Goal: Information Seeking & Learning: Understand process/instructions

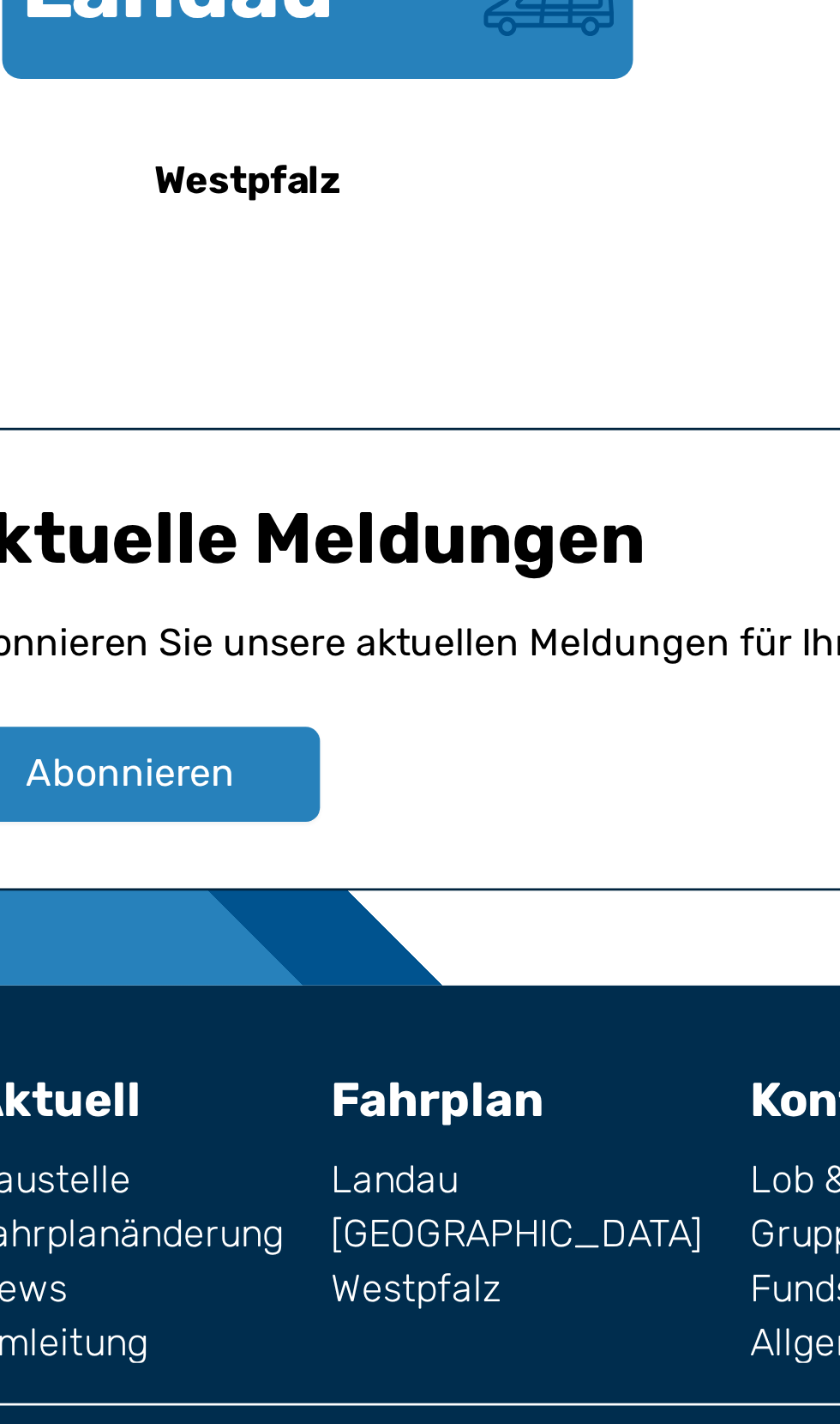
scroll to position [741, 0]
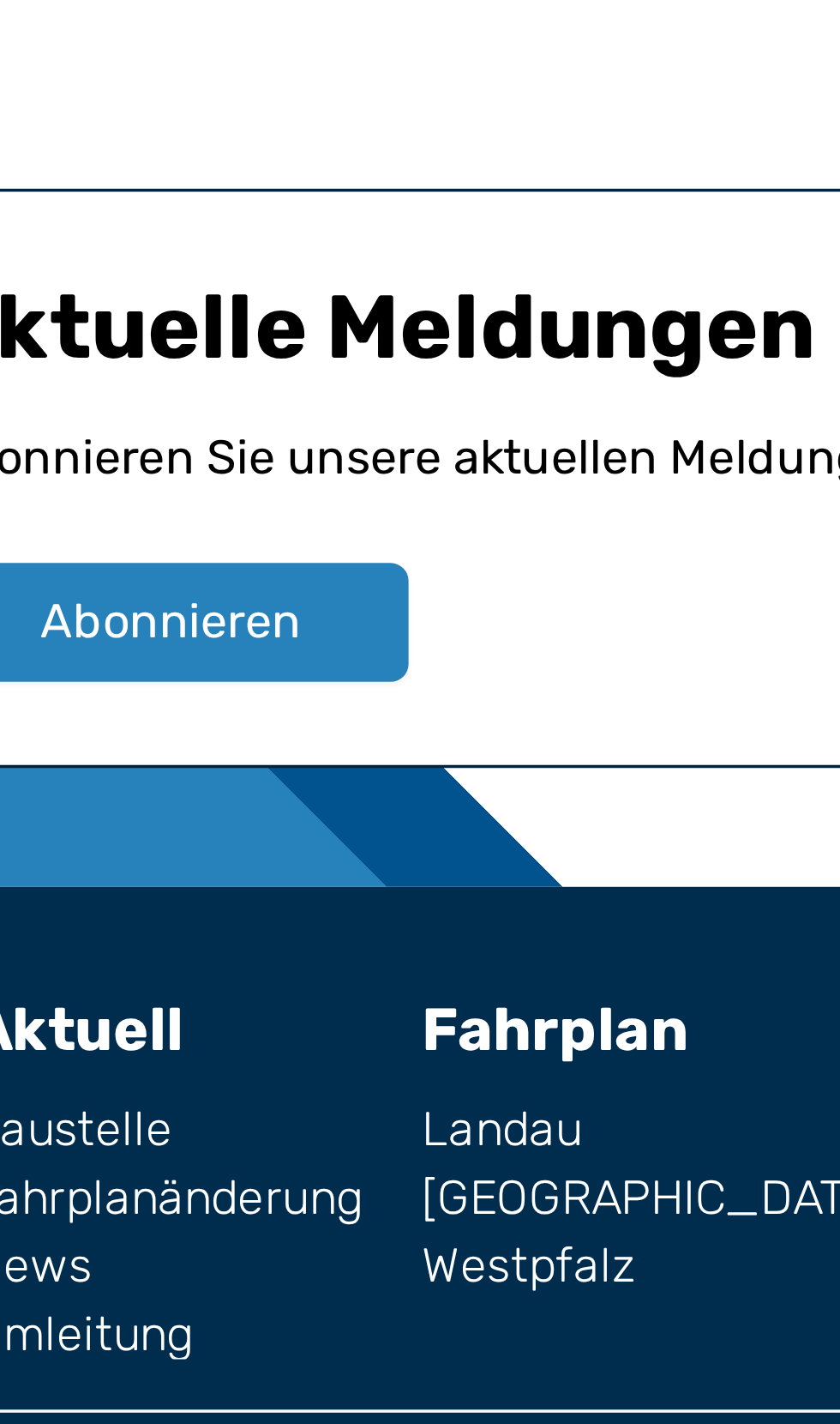
click at [187, 1282] on link "Landau" at bounding box center [254, 1289] width 134 height 14
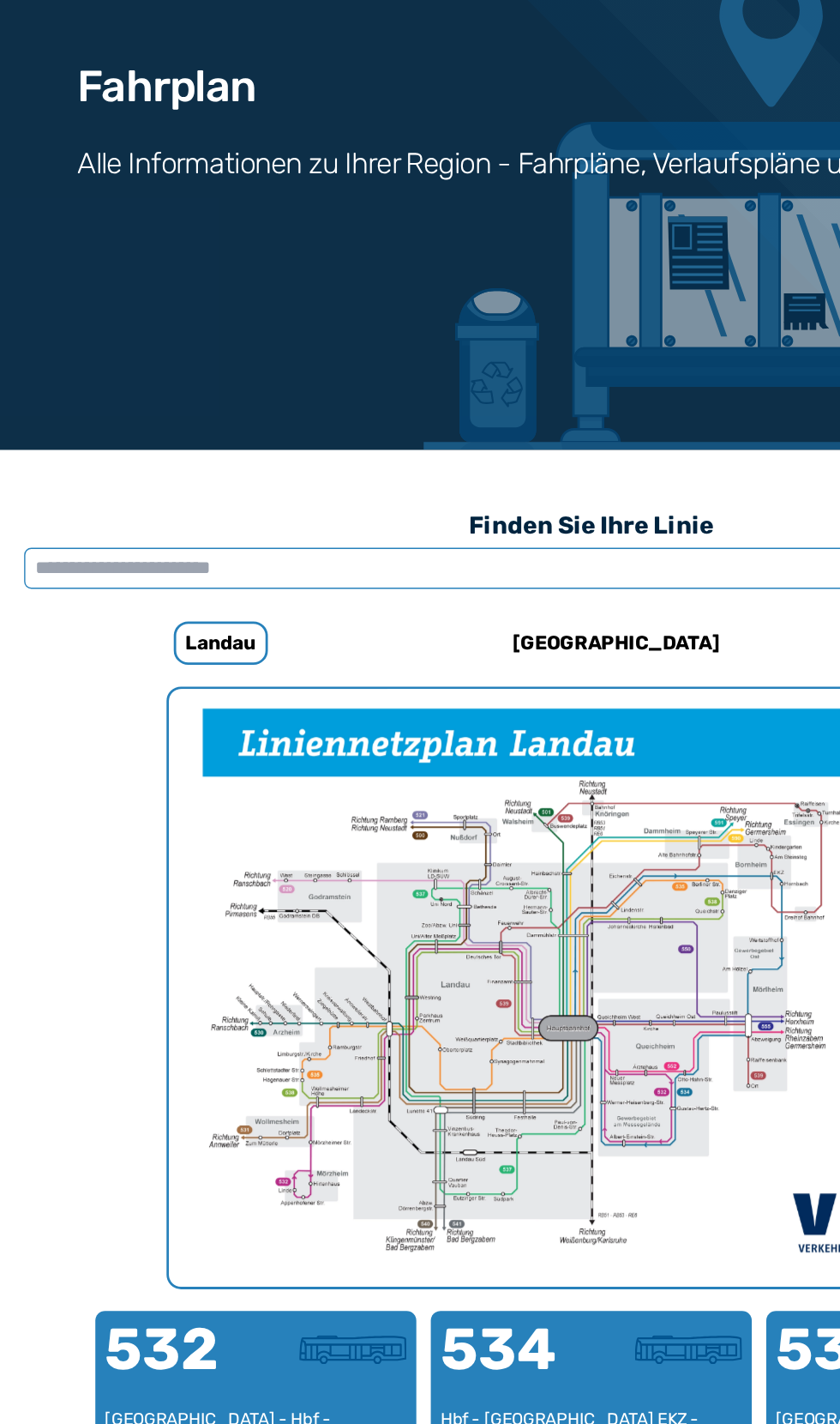
click at [145, 561] on input "text" at bounding box center [420, 573] width 806 height 29
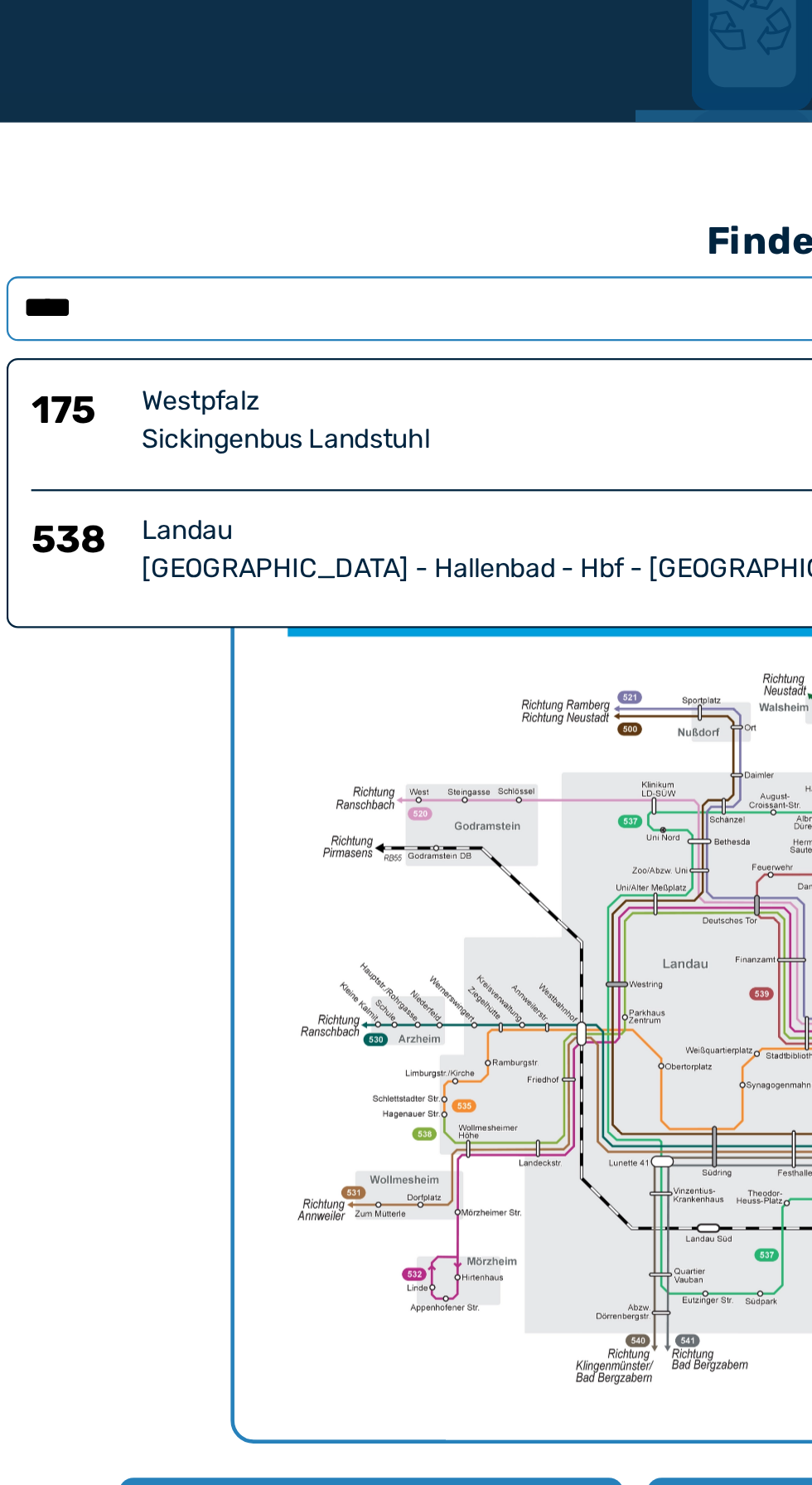
type input "****"
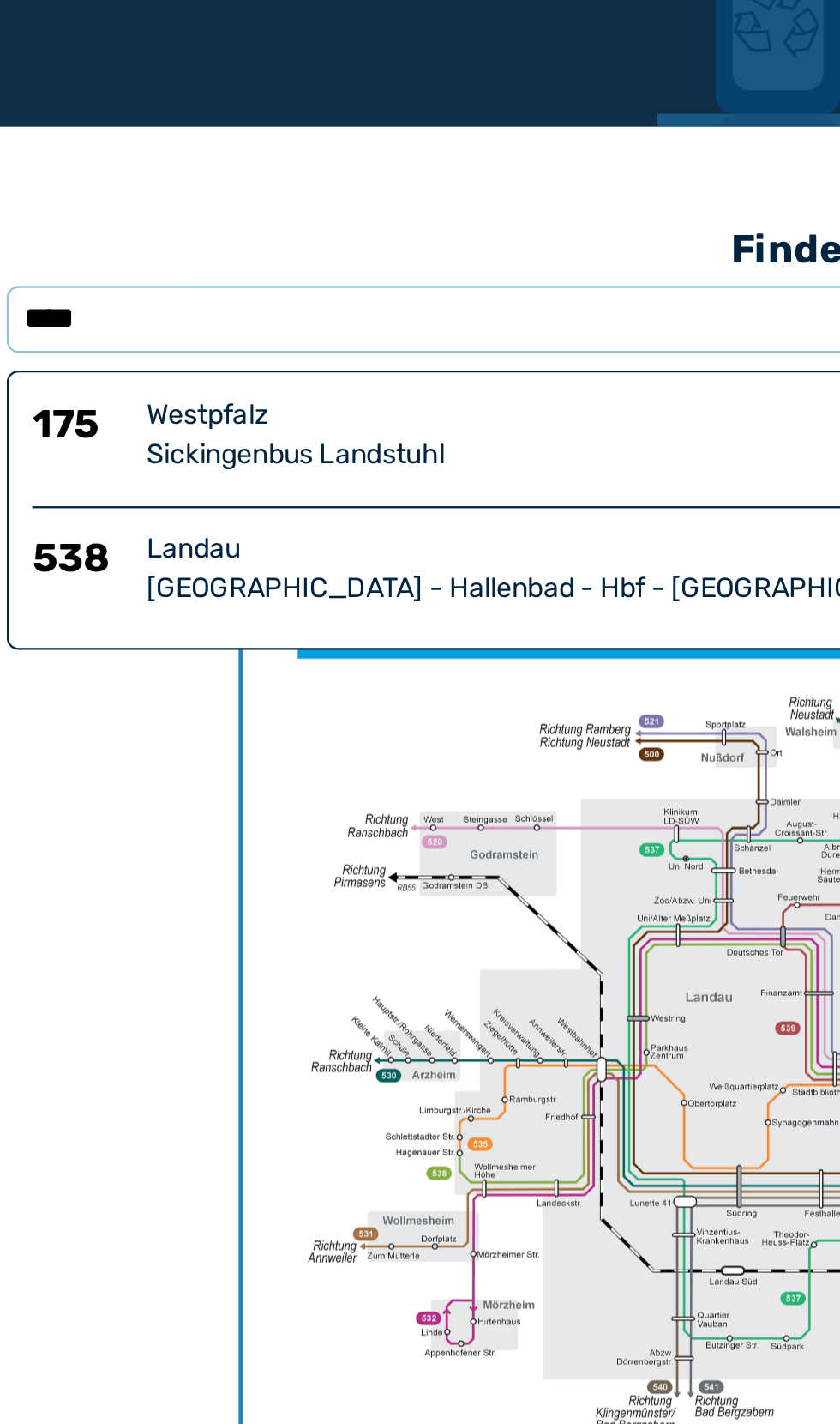
click at [262, 682] on div "Landau" at bounding box center [445, 673] width 734 height 17
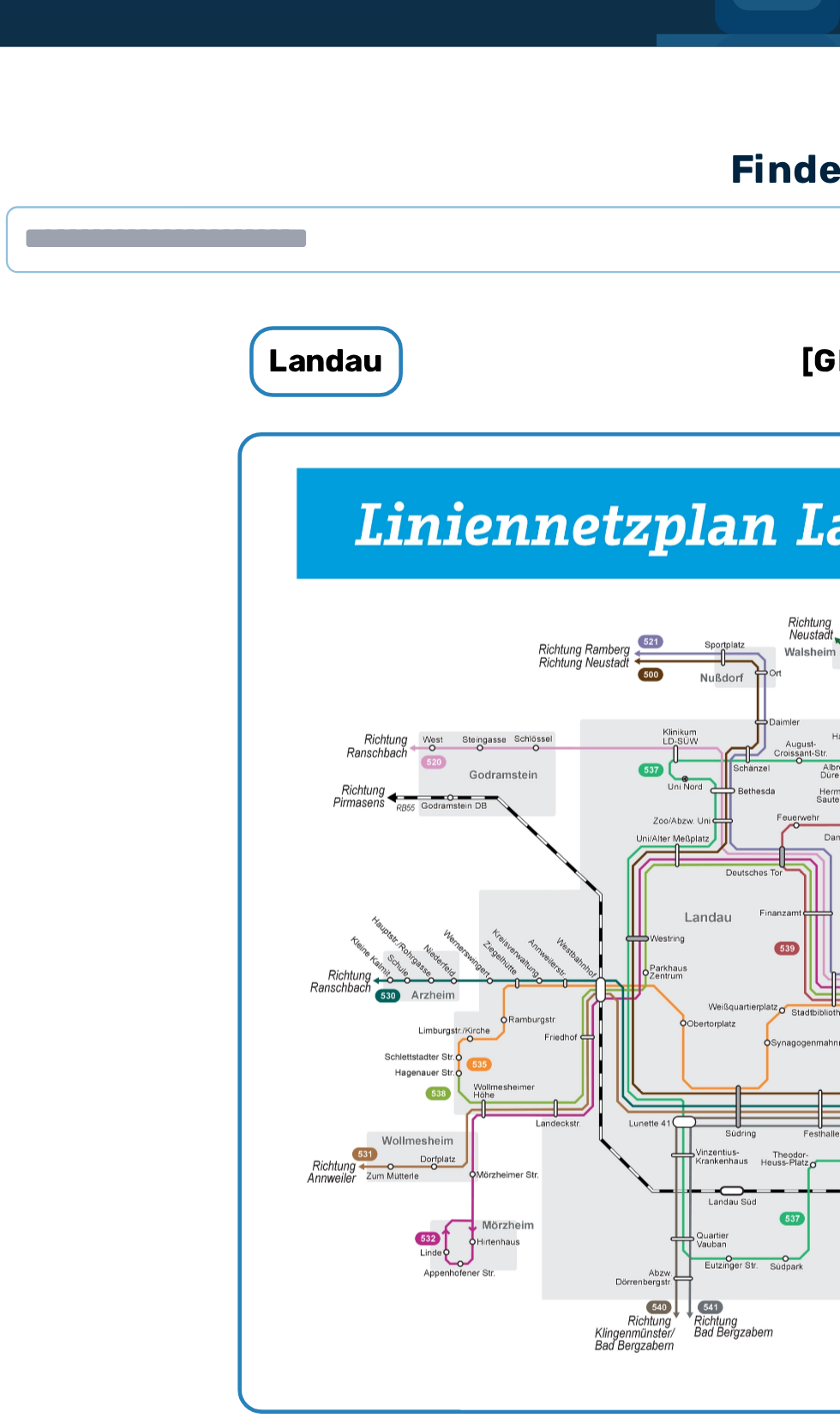
click at [243, 773] on img "1 von 1" at bounding box center [420, 854] width 600 height 424
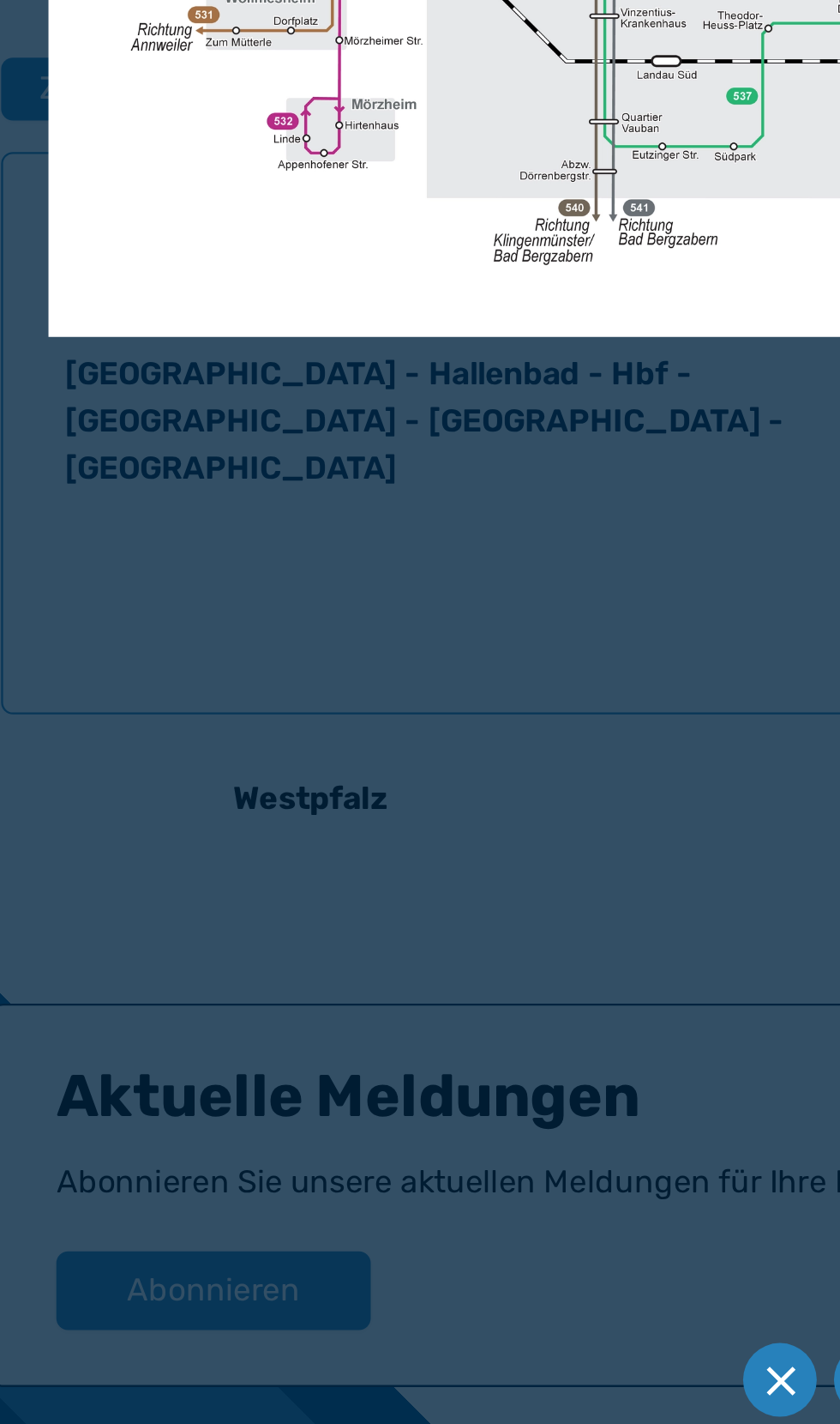
scroll to position [301, 0]
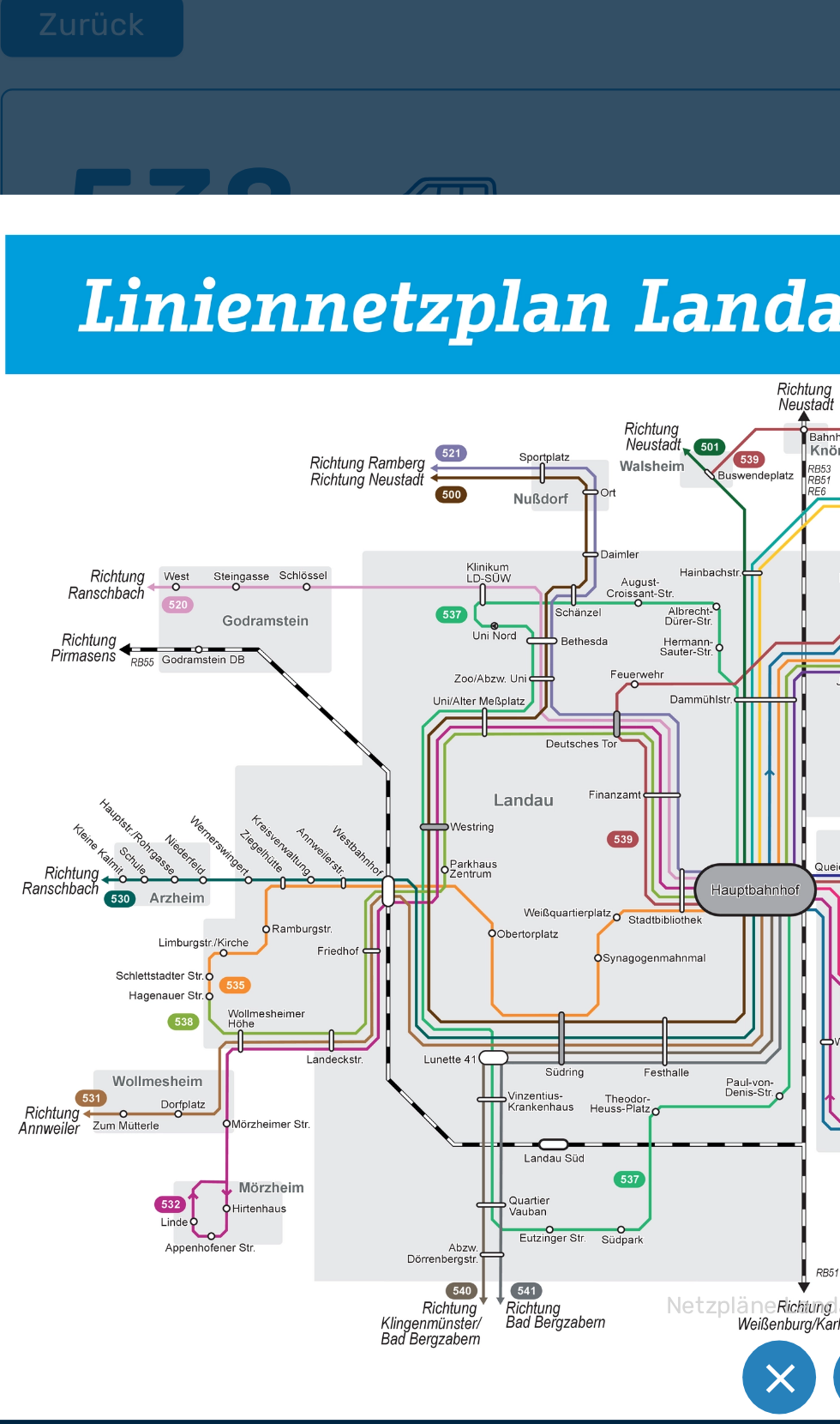
click at [371, 1400] on li at bounding box center [361, 1404] width 32 height 32
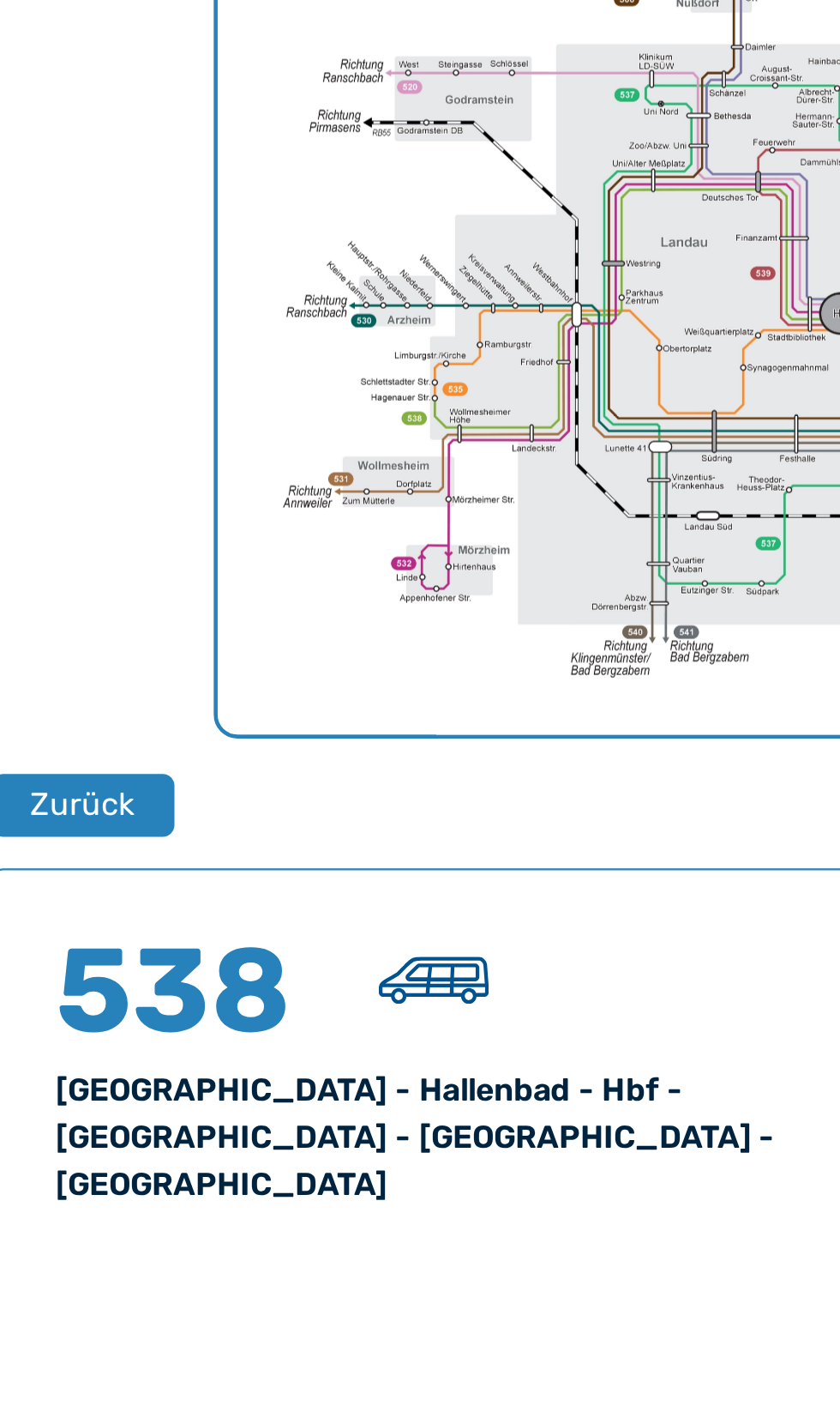
scroll to position [689, 0]
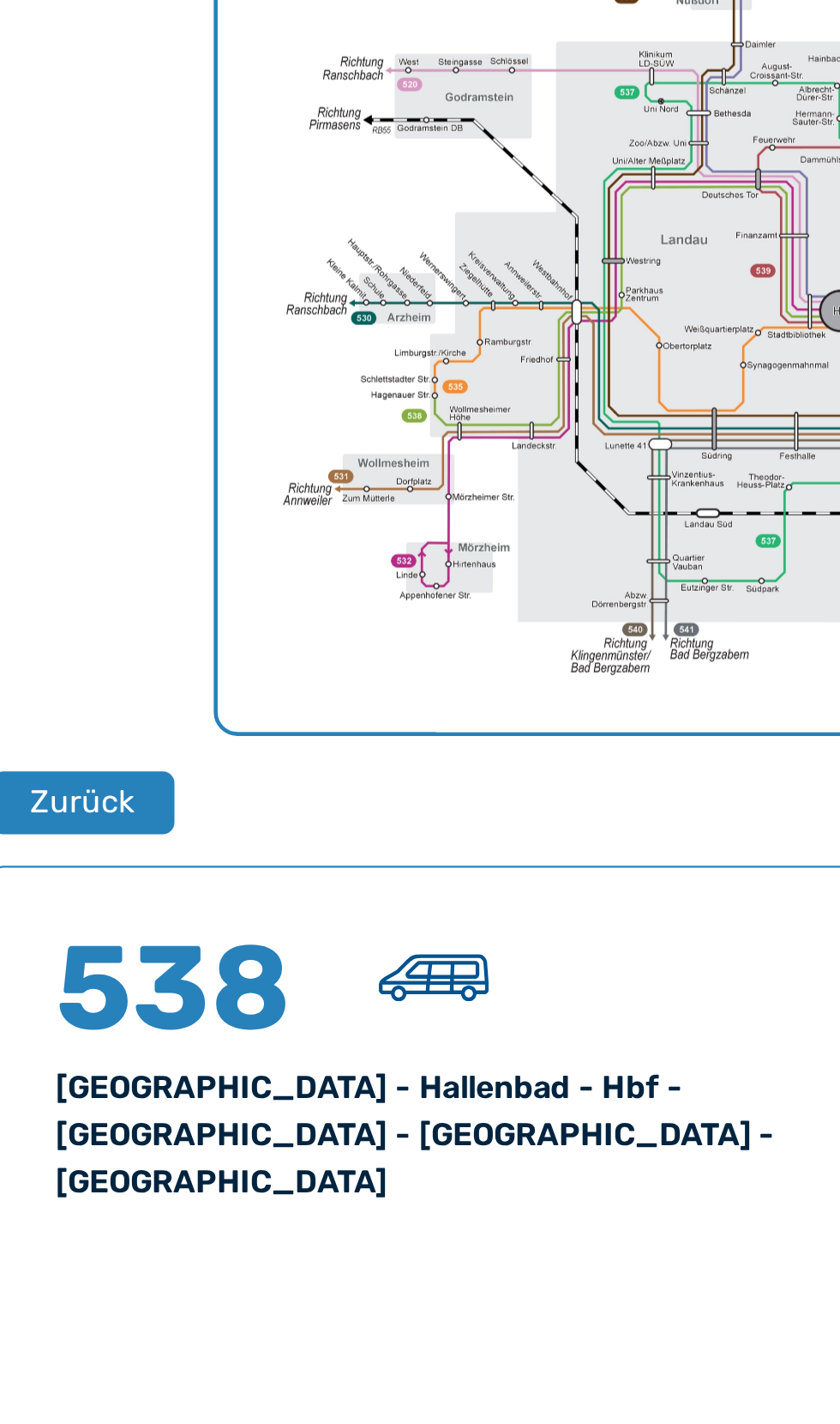
click at [213, 674] on div at bounding box center [195, 699] width 86 height 51
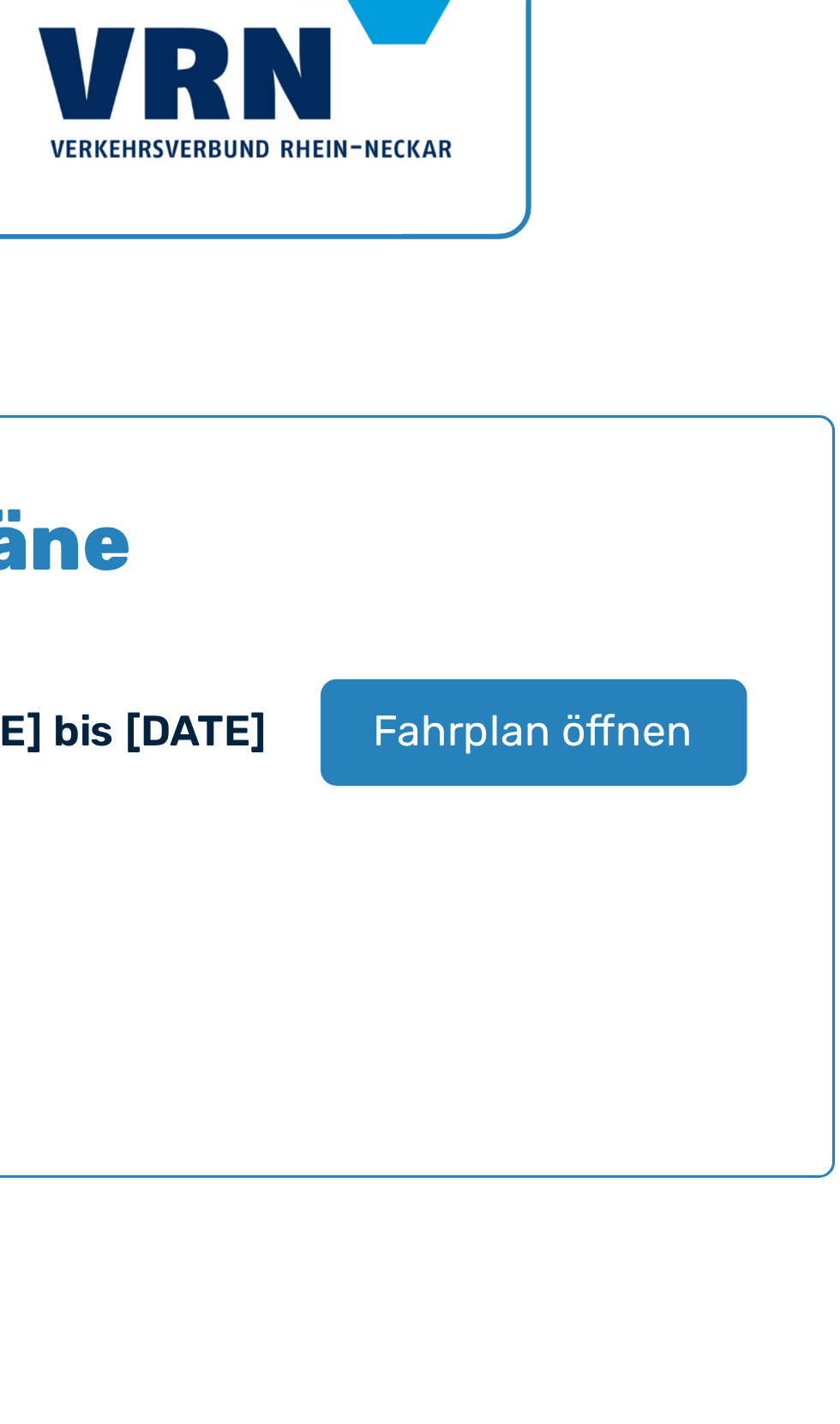
scroll to position [605, 0]
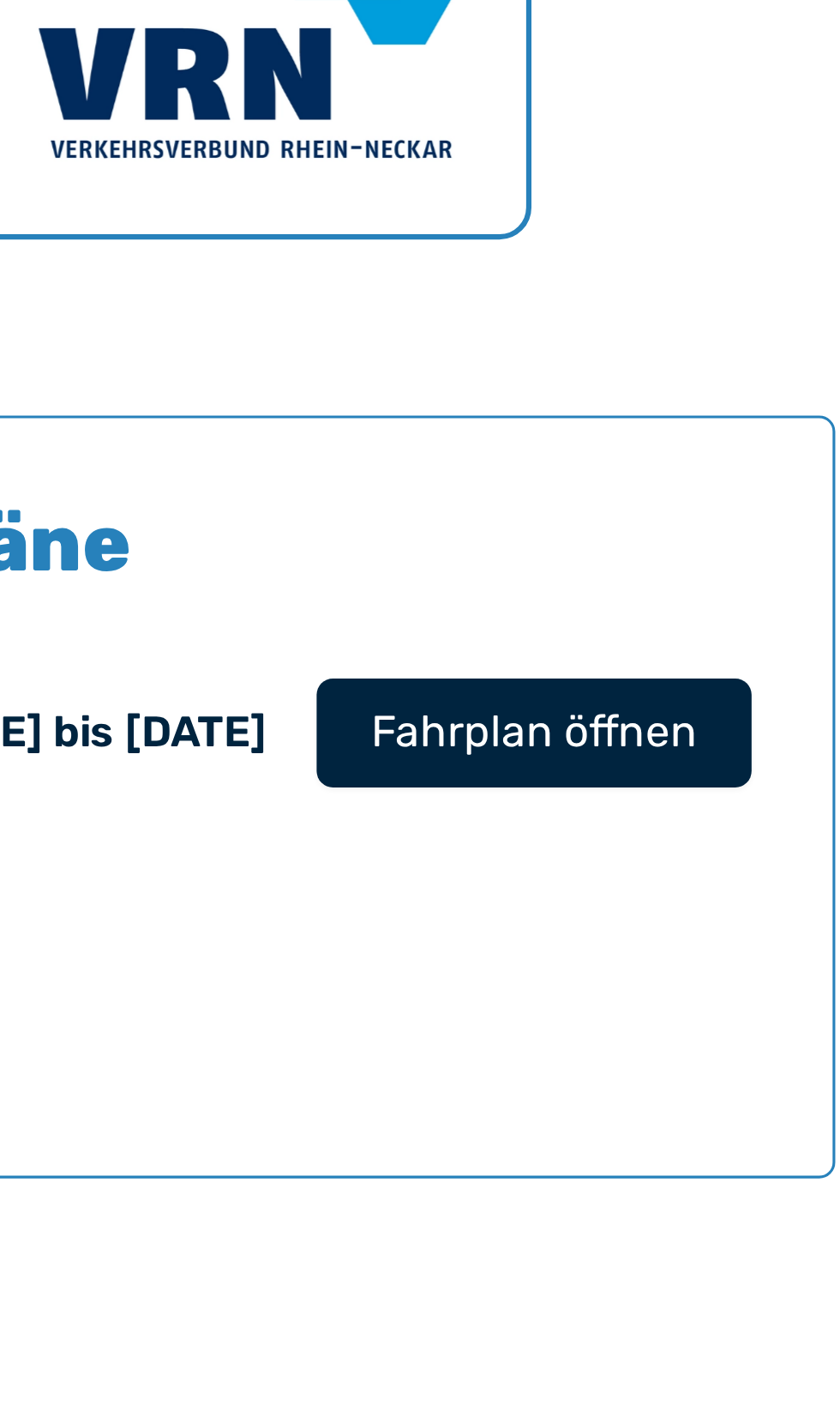
click at [734, 737] on span "Fahrplan öffnen" at bounding box center [722, 747] width 105 height 21
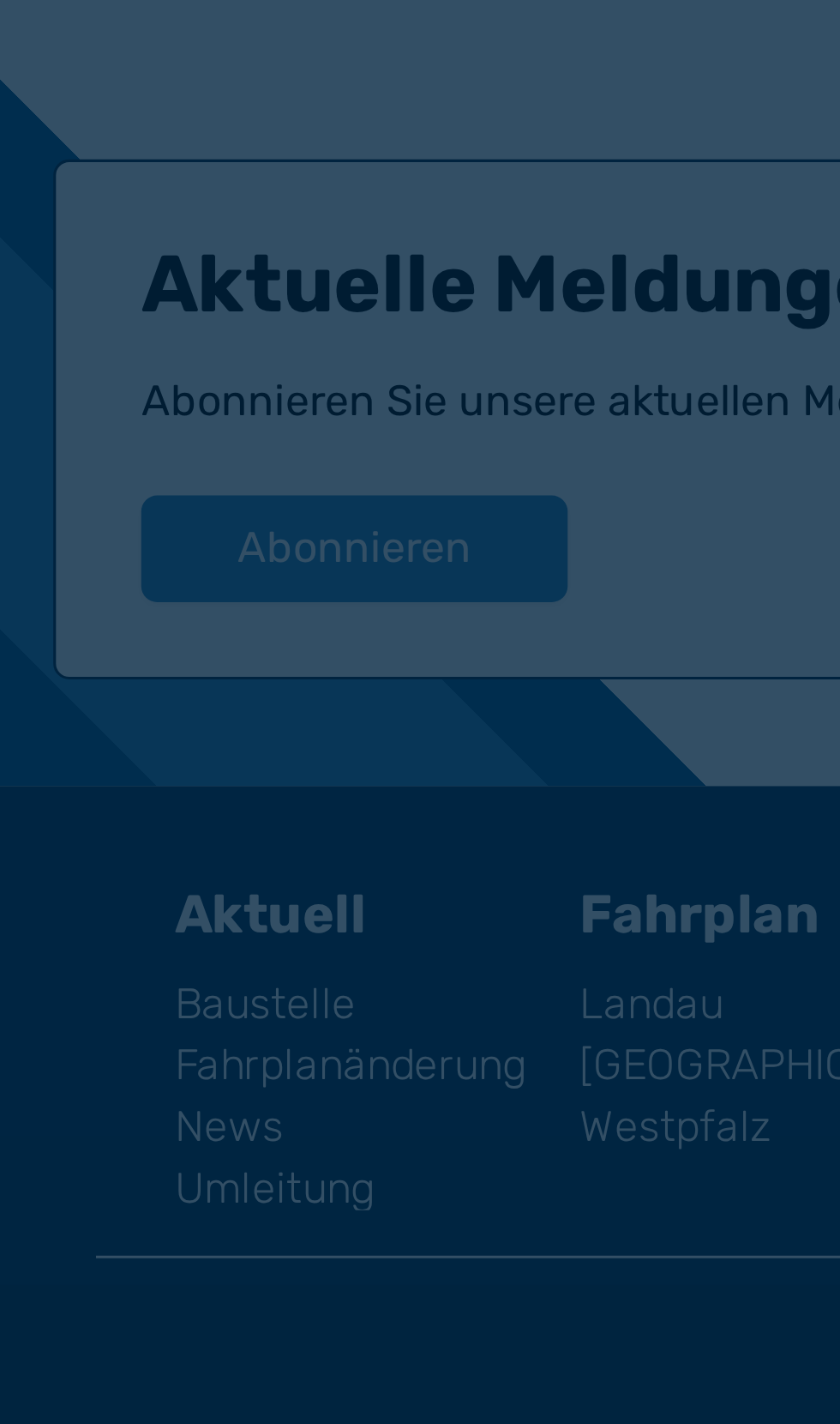
click at [287, 1330] on div "Fahrplan Landau Linie 538 Seite 1 von 10 (2035 × 1440)" at bounding box center [420, 1327] width 266 height 12
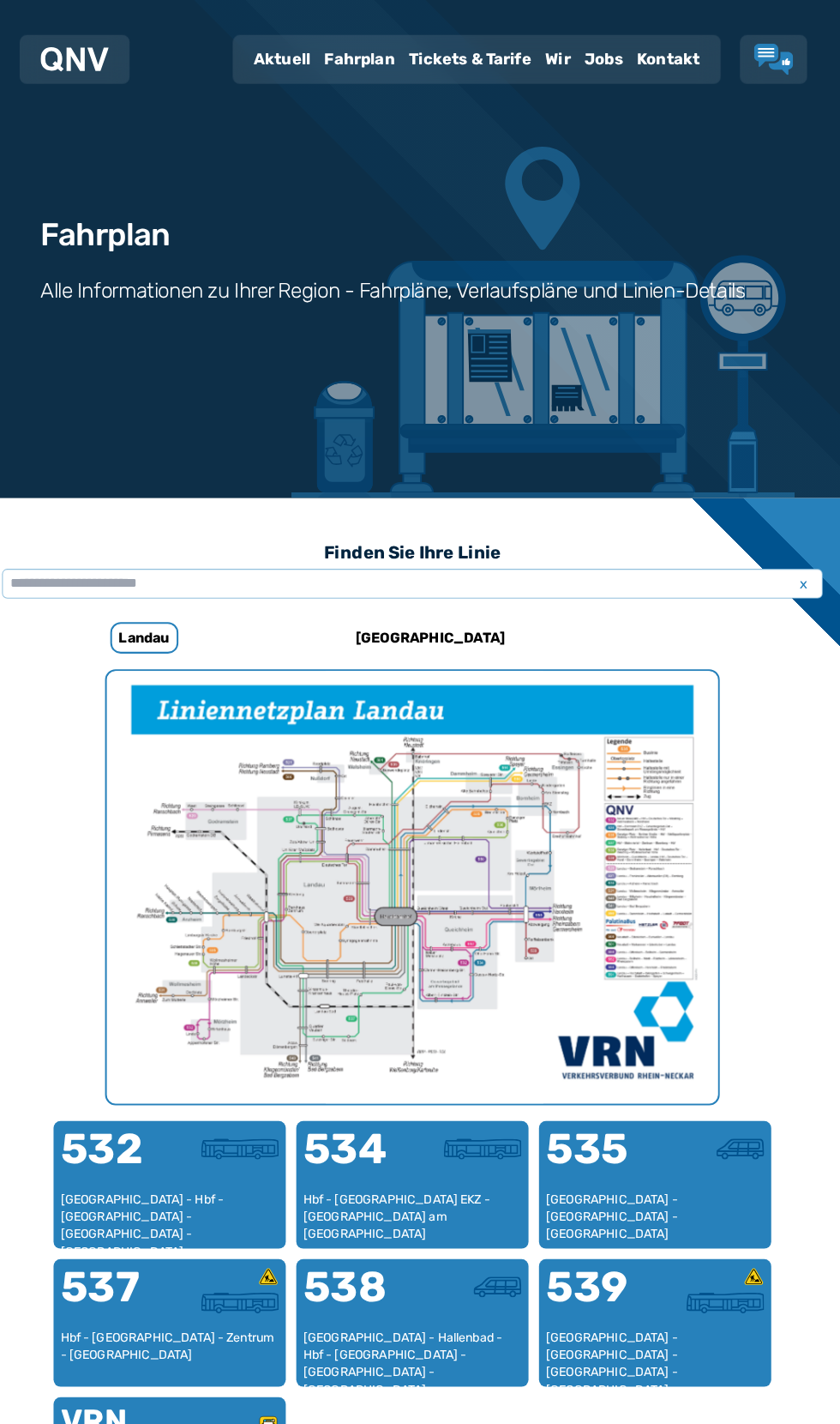
click at [327, 67] on div "Fahrplan" at bounding box center [368, 58] width 83 height 44
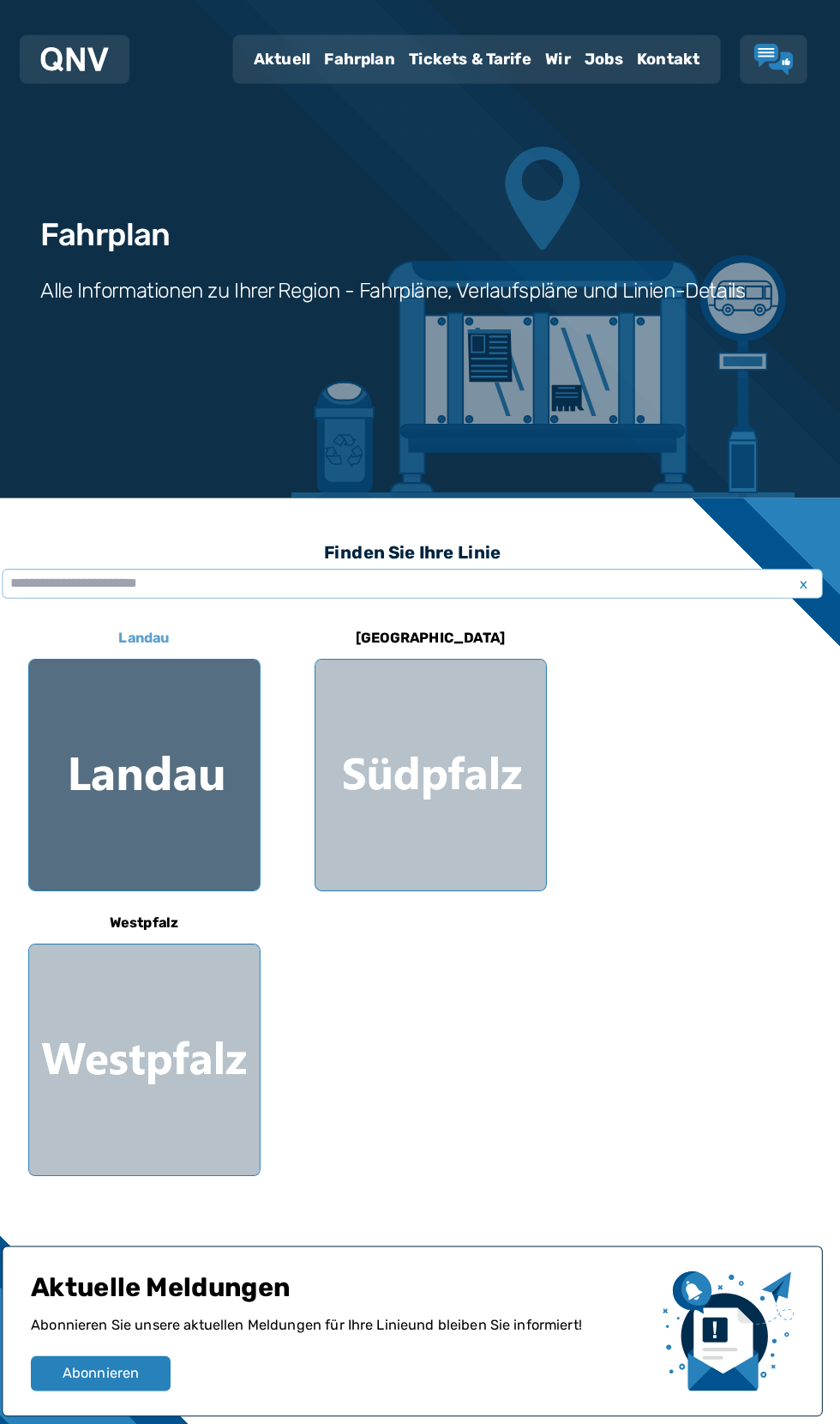
click at [169, 735] on div at bounding box center [156, 761] width 226 height 227
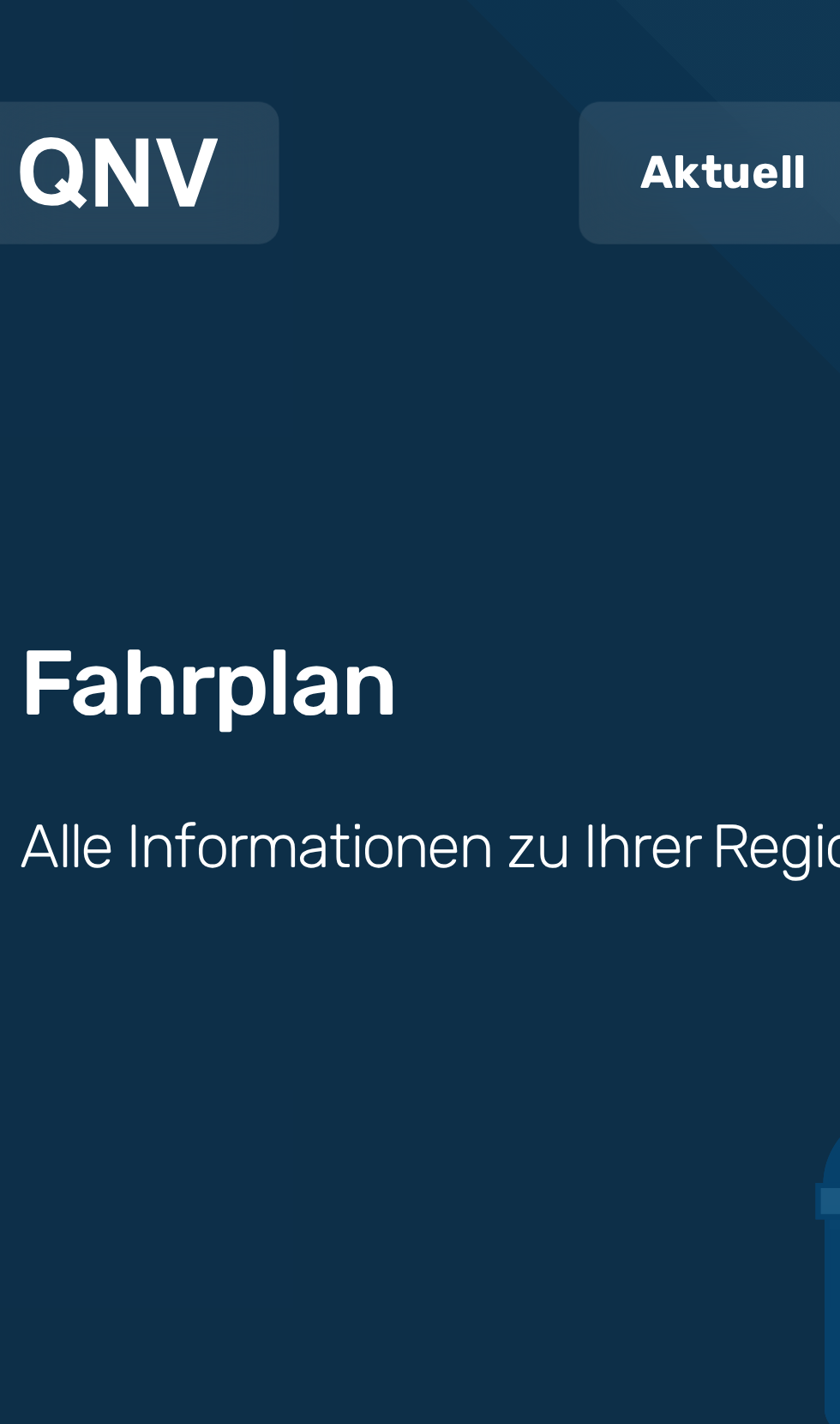
click at [95, 49] on img at bounding box center [88, 58] width 67 height 24
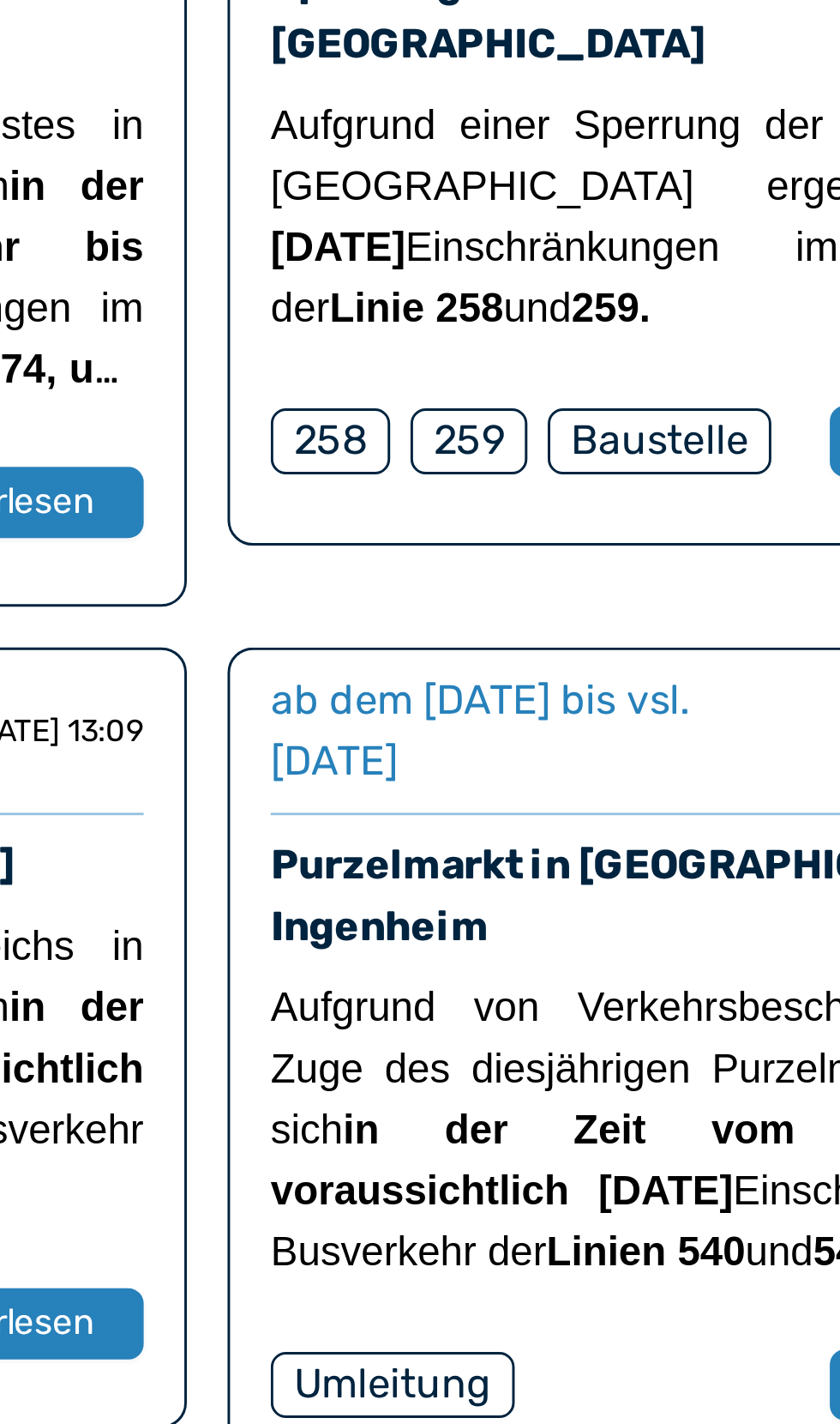
scroll to position [262, 0]
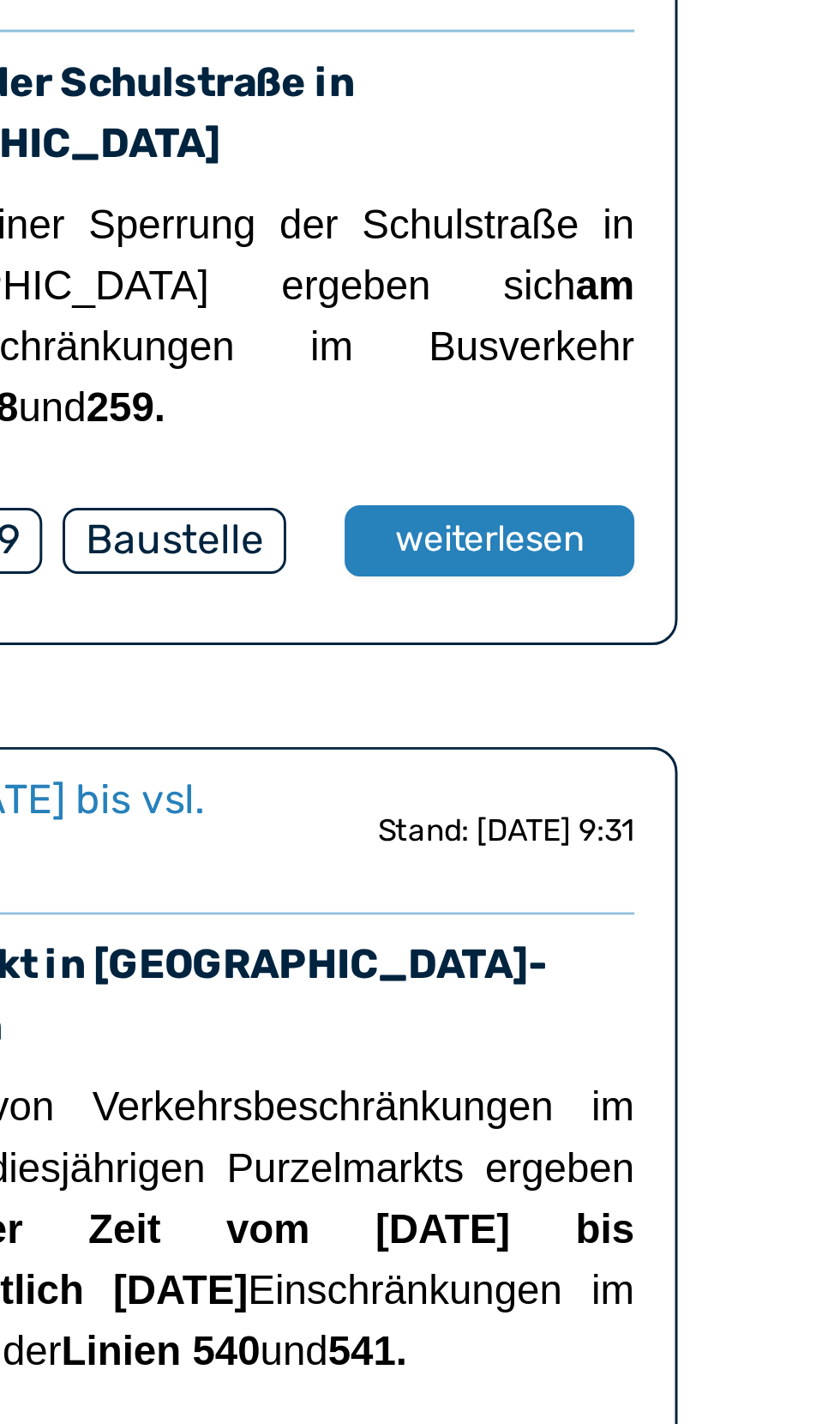
click at [728, 966] on div "Sperrung der Schulstraße in Wilgartswiesen" at bounding box center [584, 946] width 286 height 42
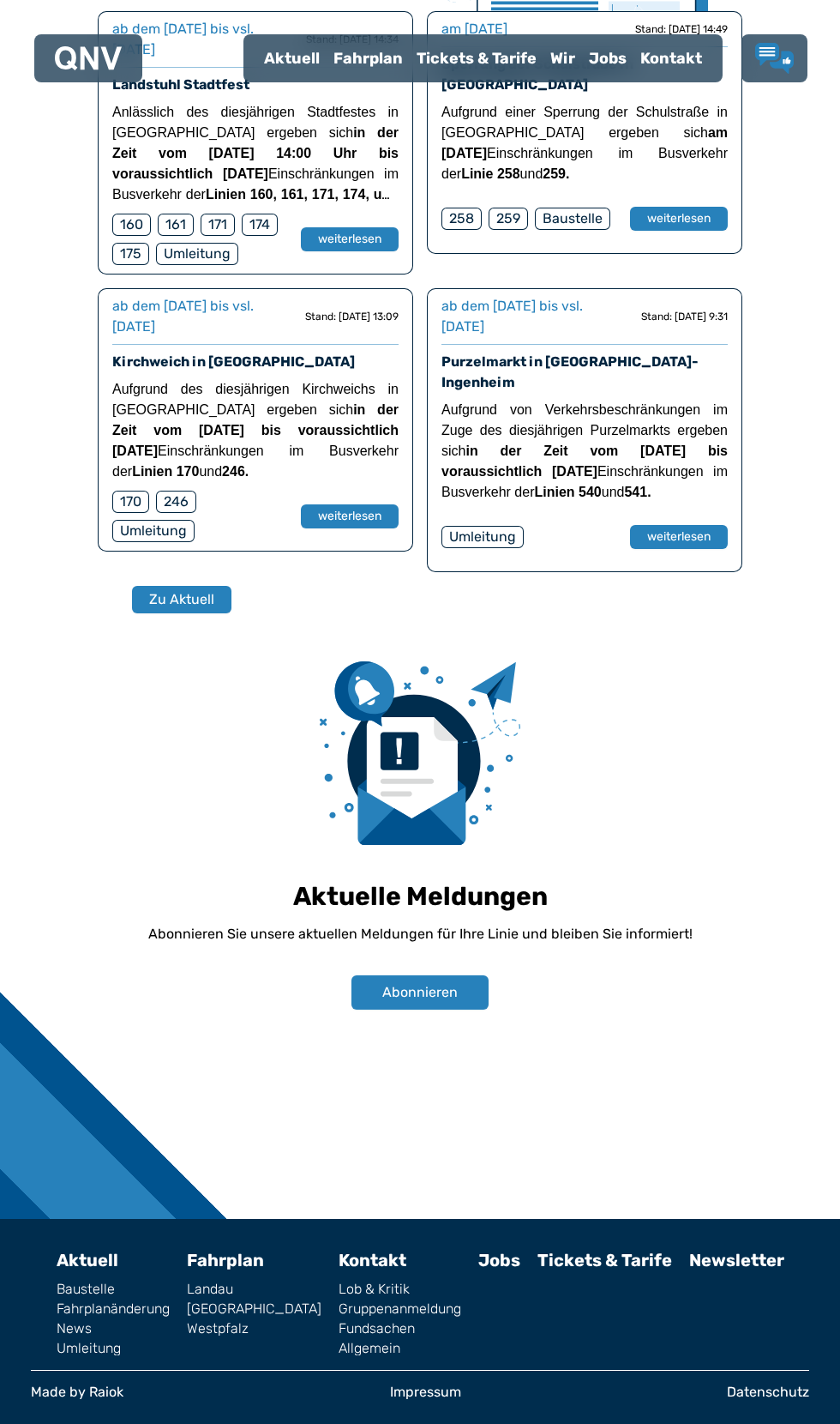
scroll to position [1357, 0]
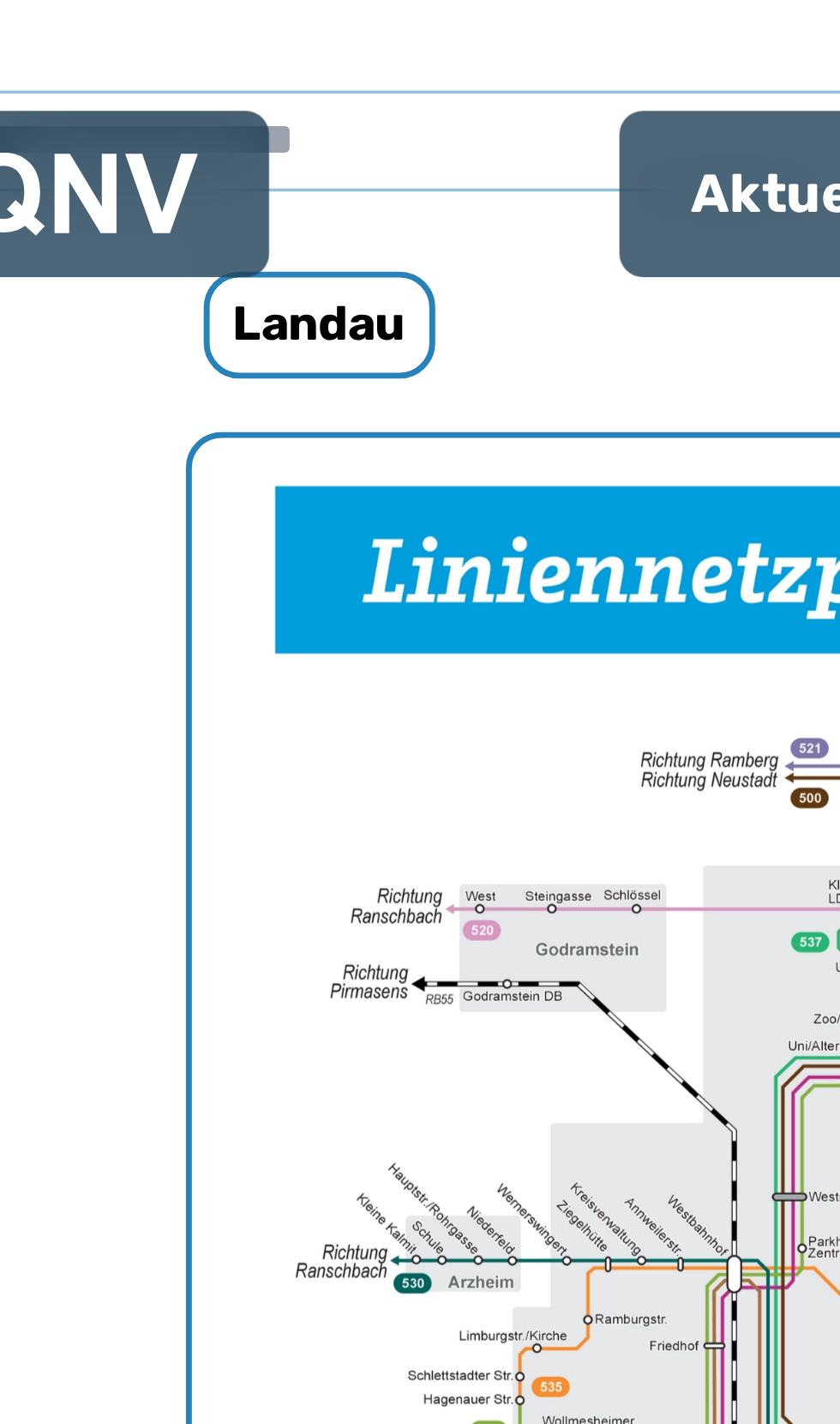
scroll to position [530, 0]
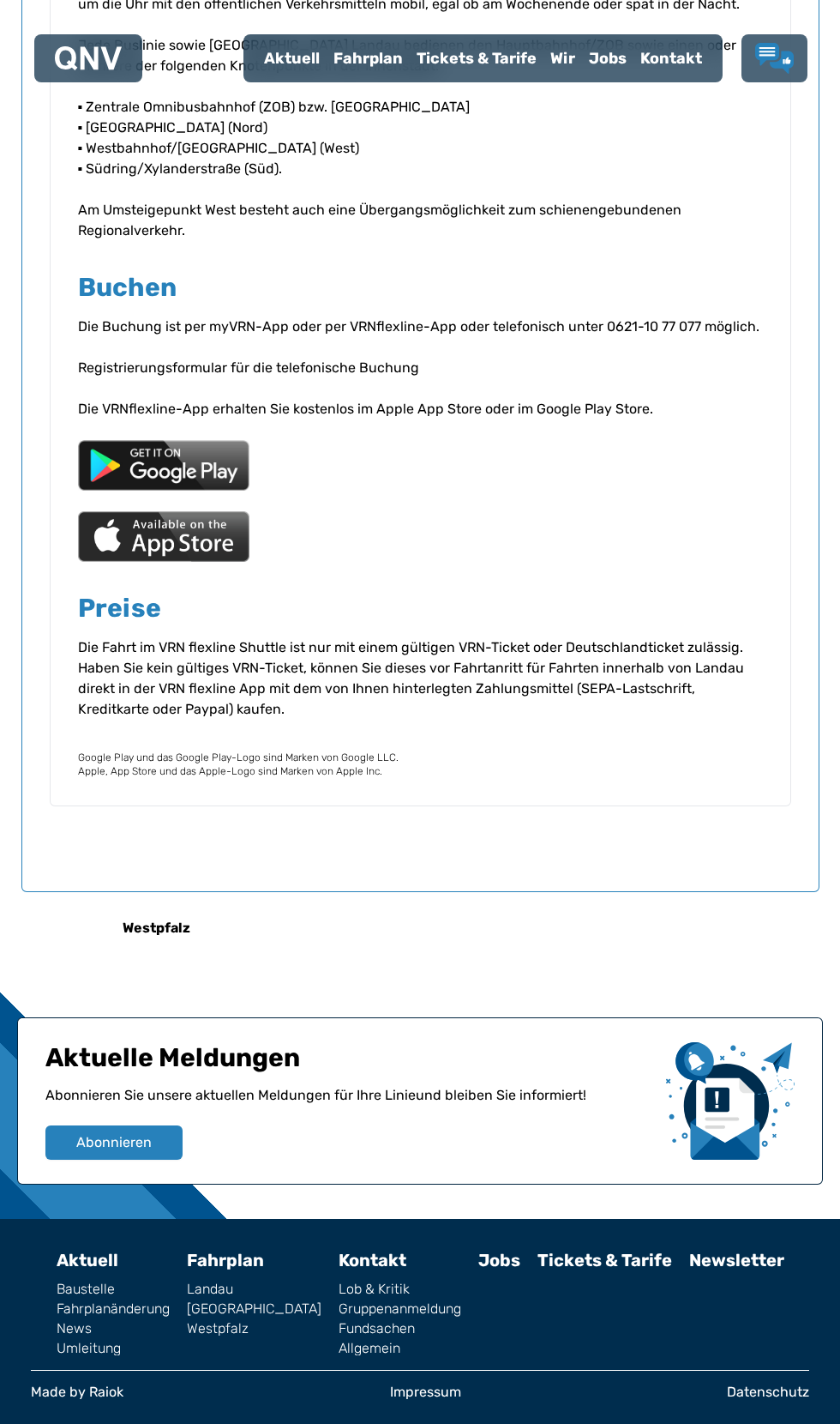
scroll to position [3039, 0]
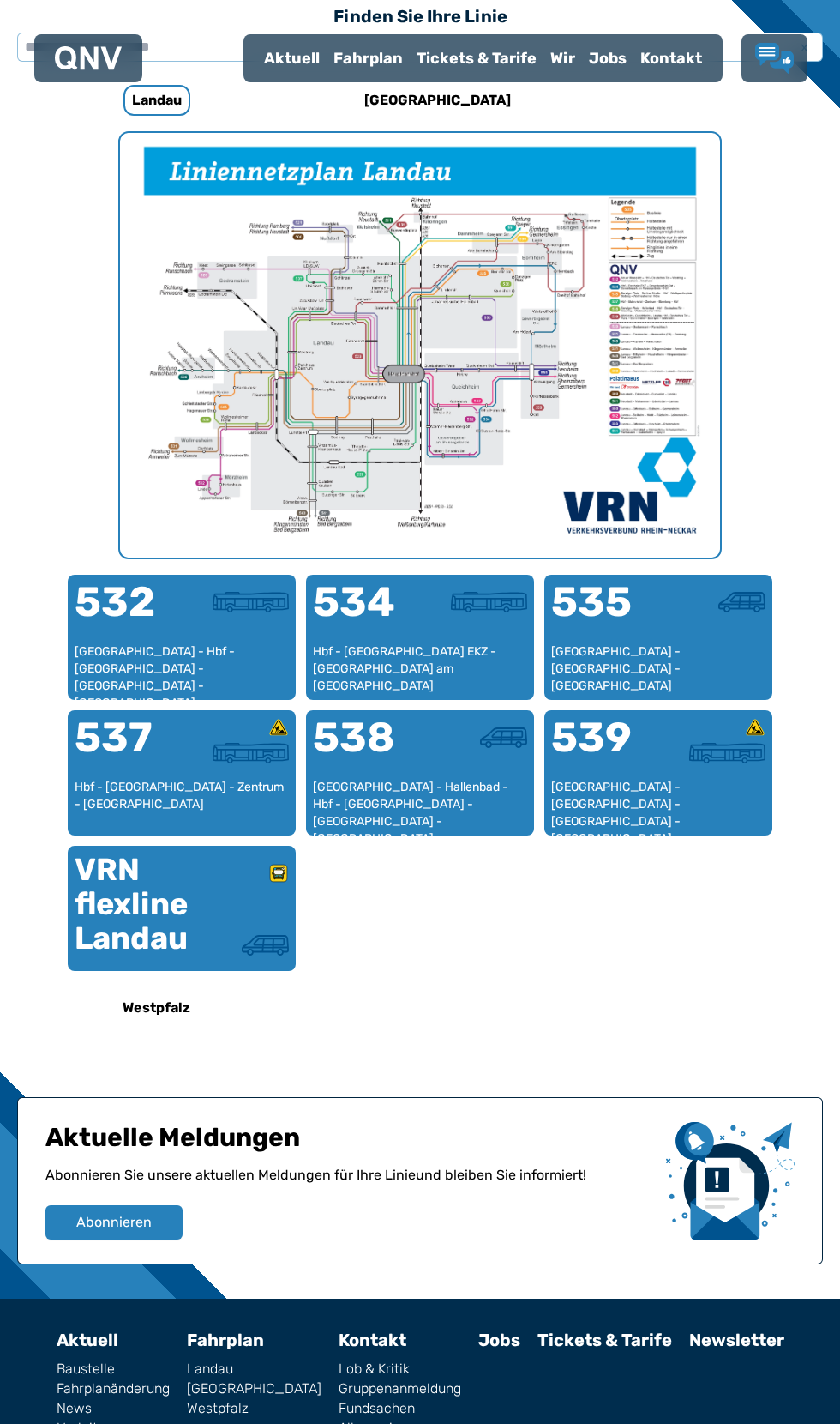
scroll to position [530, 0]
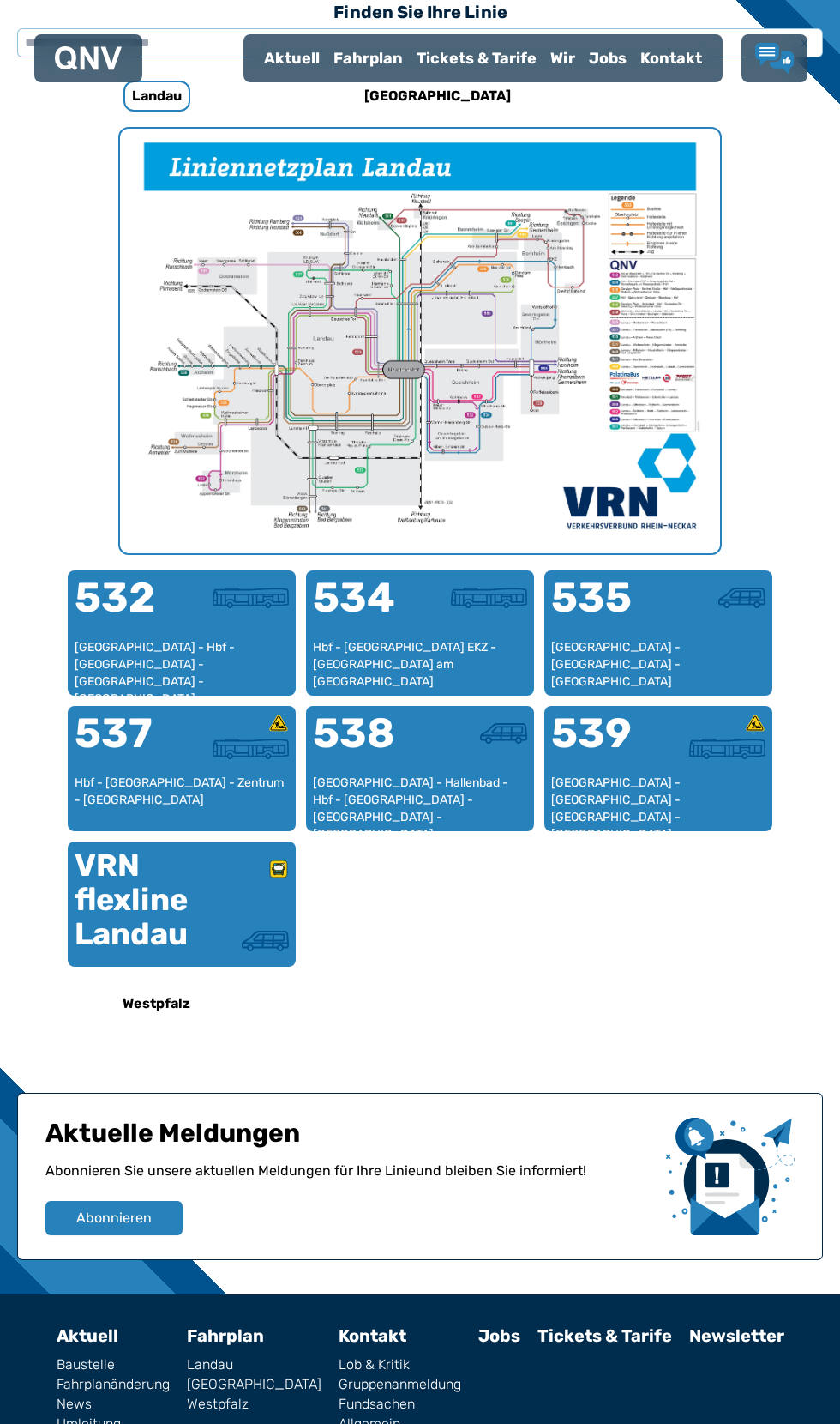
click at [621, 1199] on p "Abonnieren Sie unsere aktuellen Meldungen für Ihre Linie und bleiben Sie inform…" at bounding box center [348, 1180] width 607 height 41
click at [637, 1235] on div "Aktuelle Meldungen Abonnieren Sie unsere aktuellen Meldungen für Ihre Linie und…" at bounding box center [348, 1176] width 607 height 117
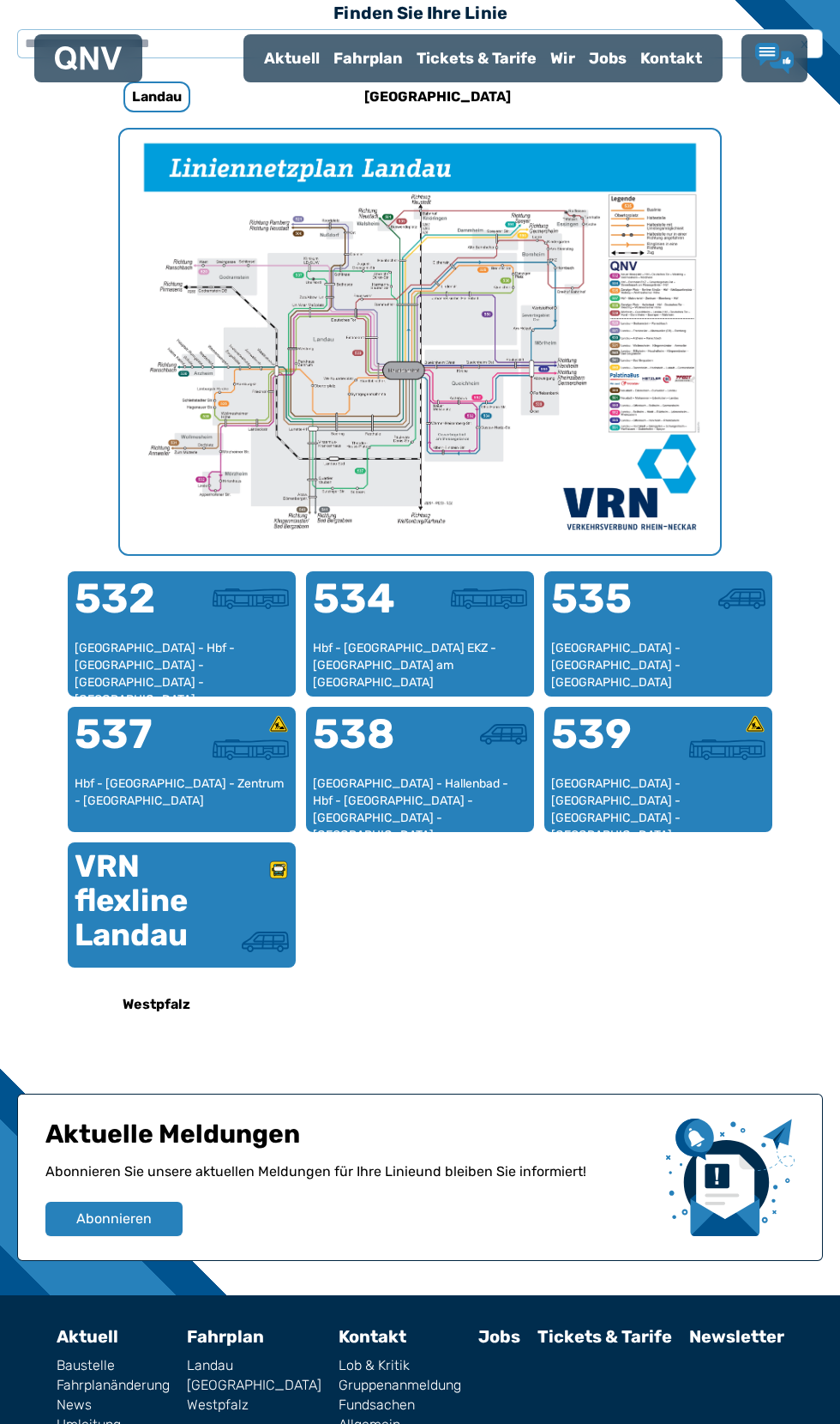
scroll to position [530, 0]
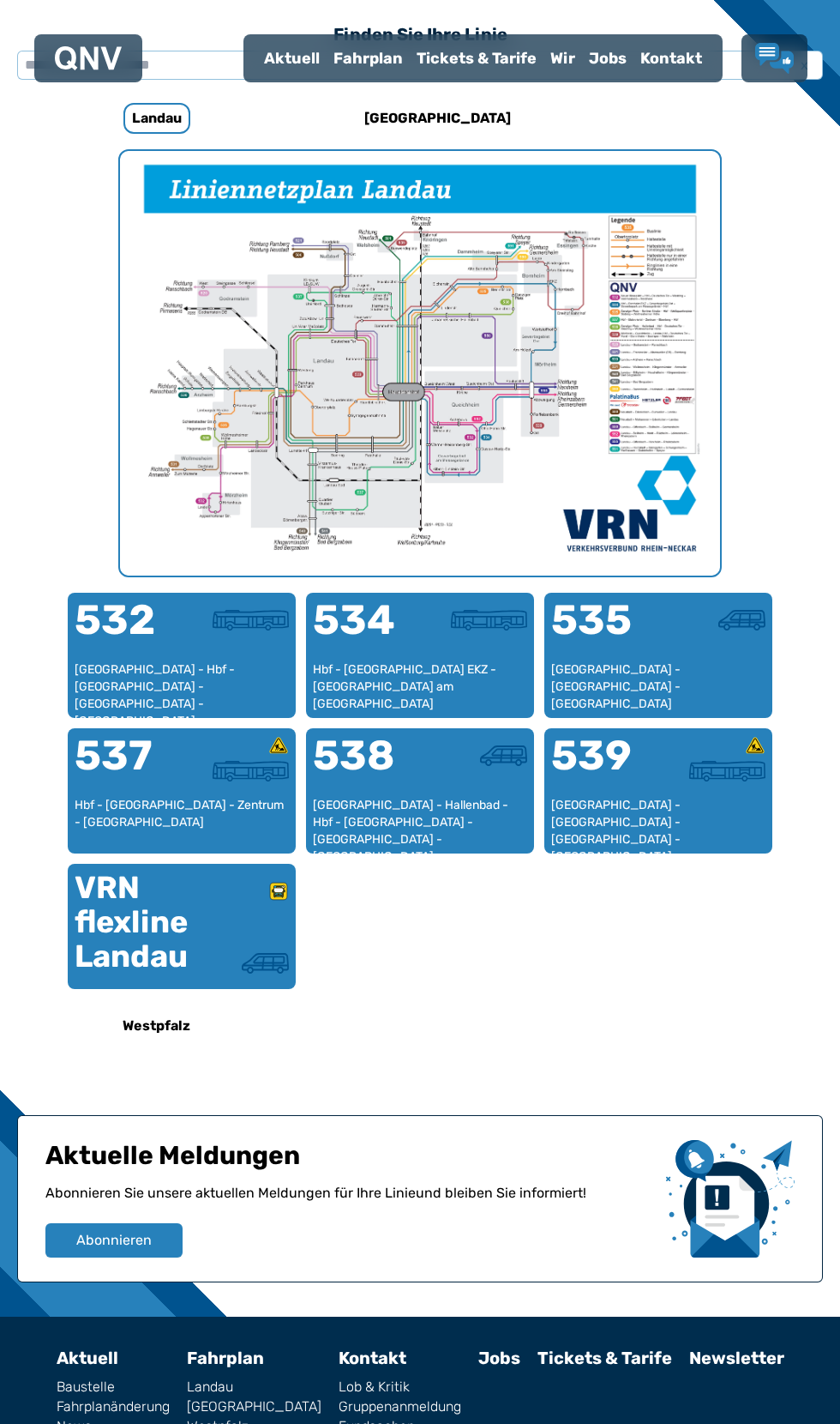
scroll to position [530, 0]
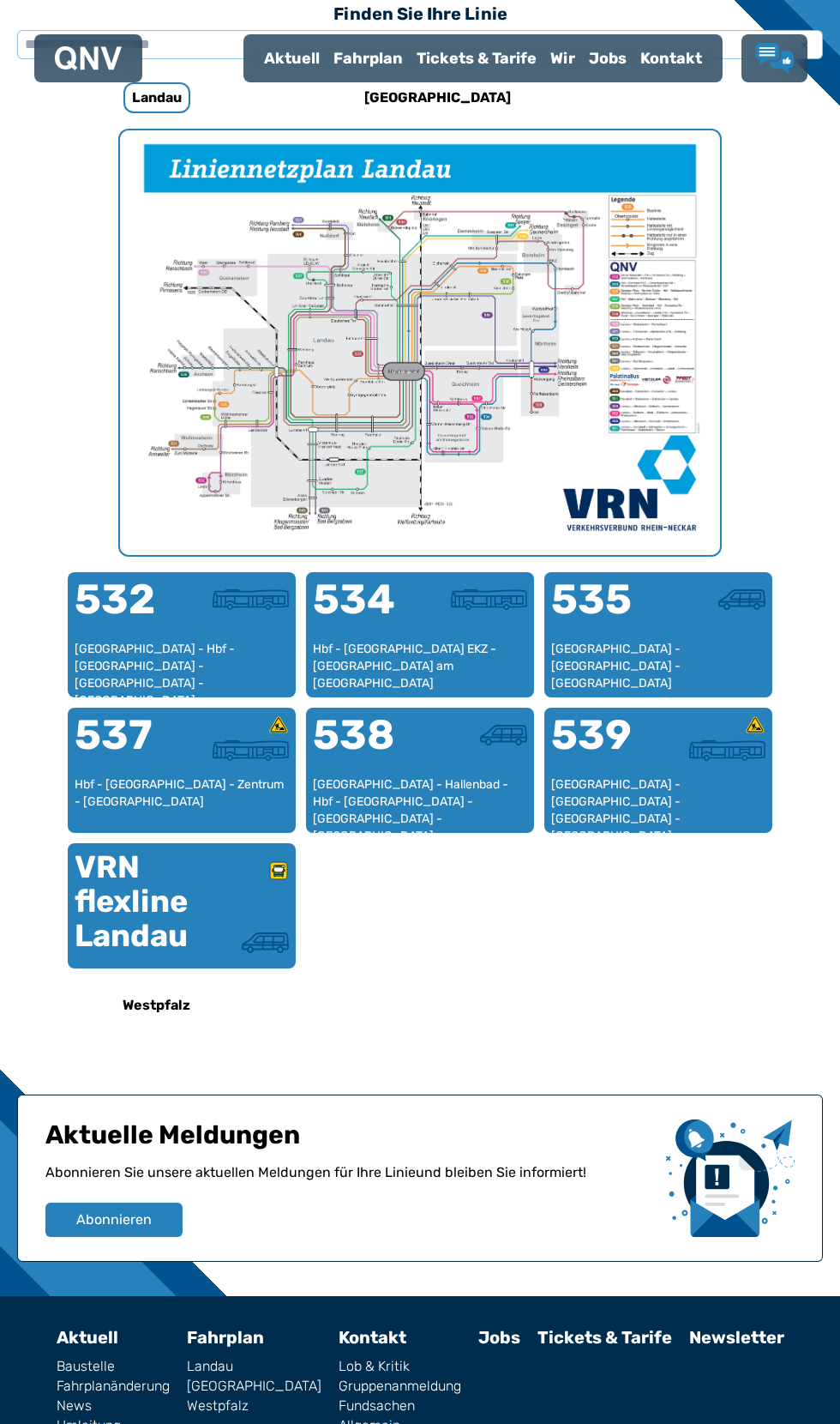
scroll to position [530, 0]
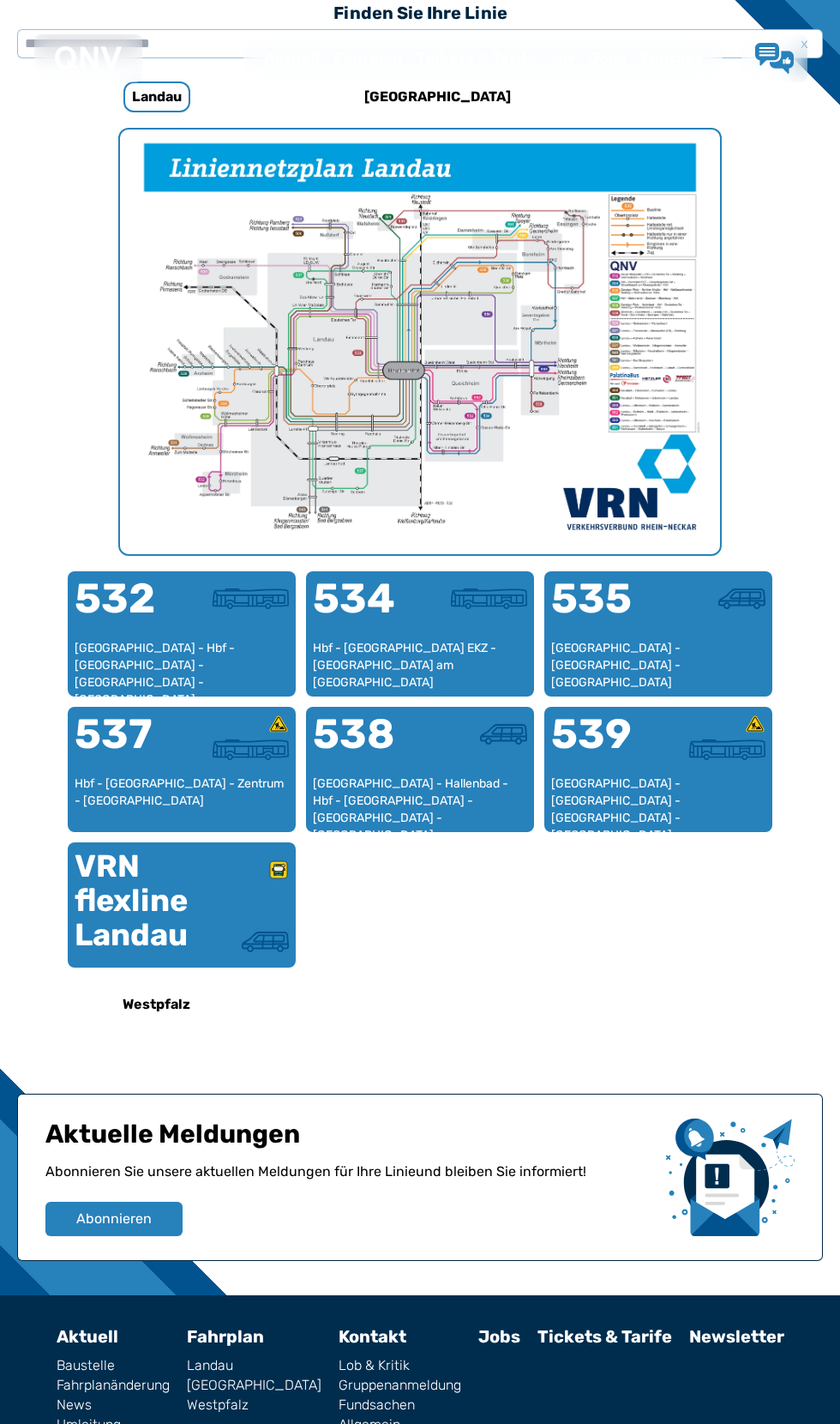
scroll to position [530, 0]
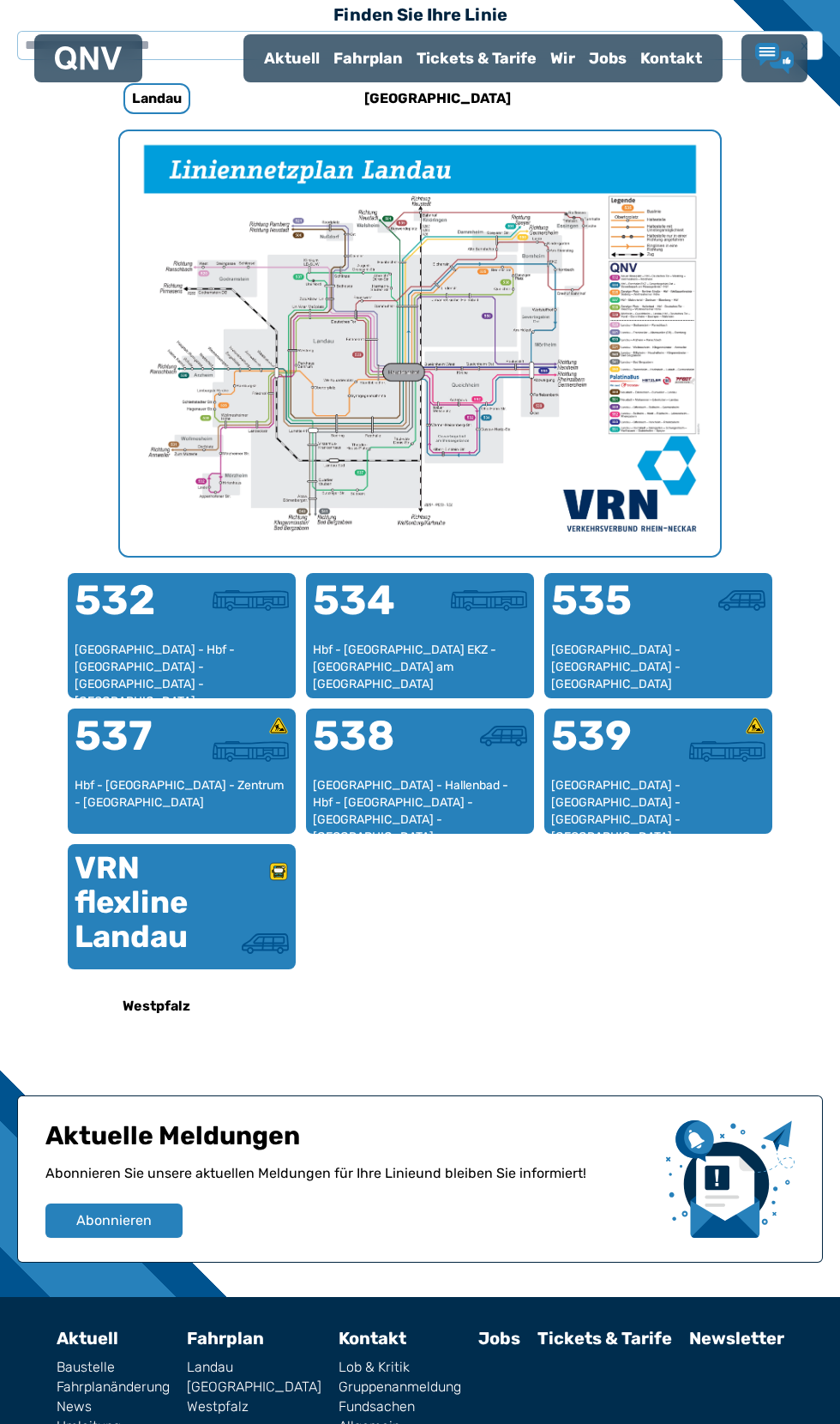
scroll to position [530, 0]
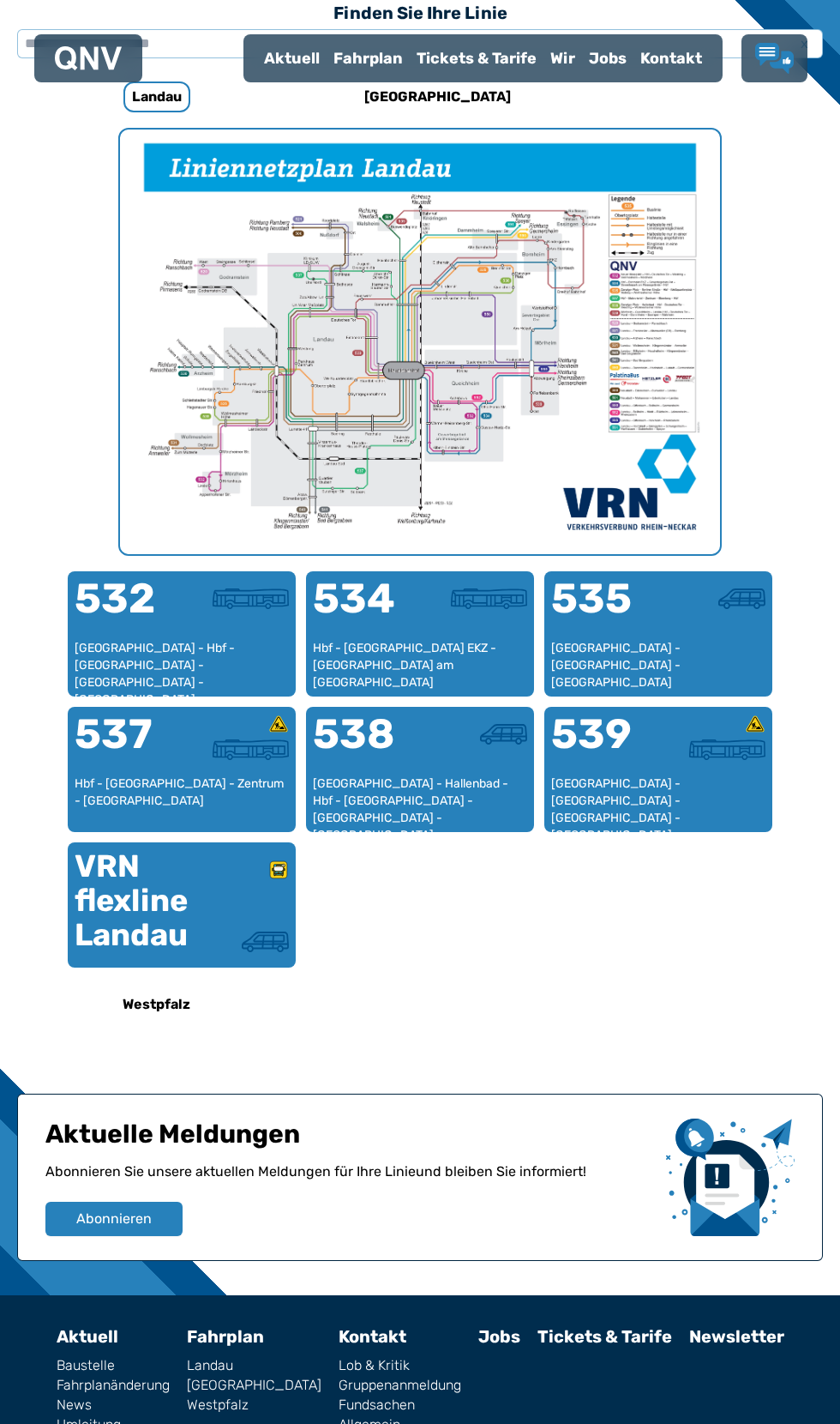
scroll to position [530, 0]
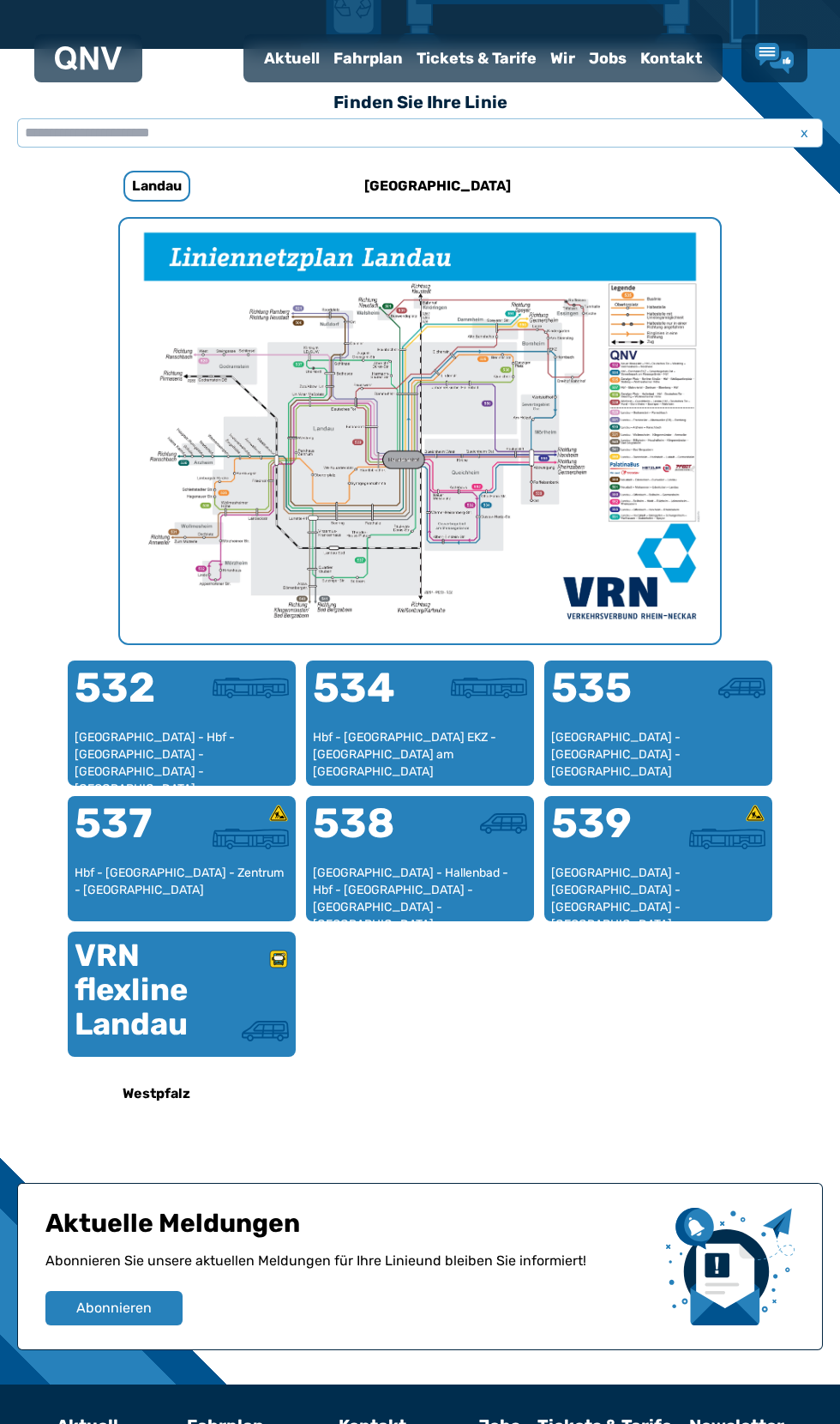
scroll to position [528, 0]
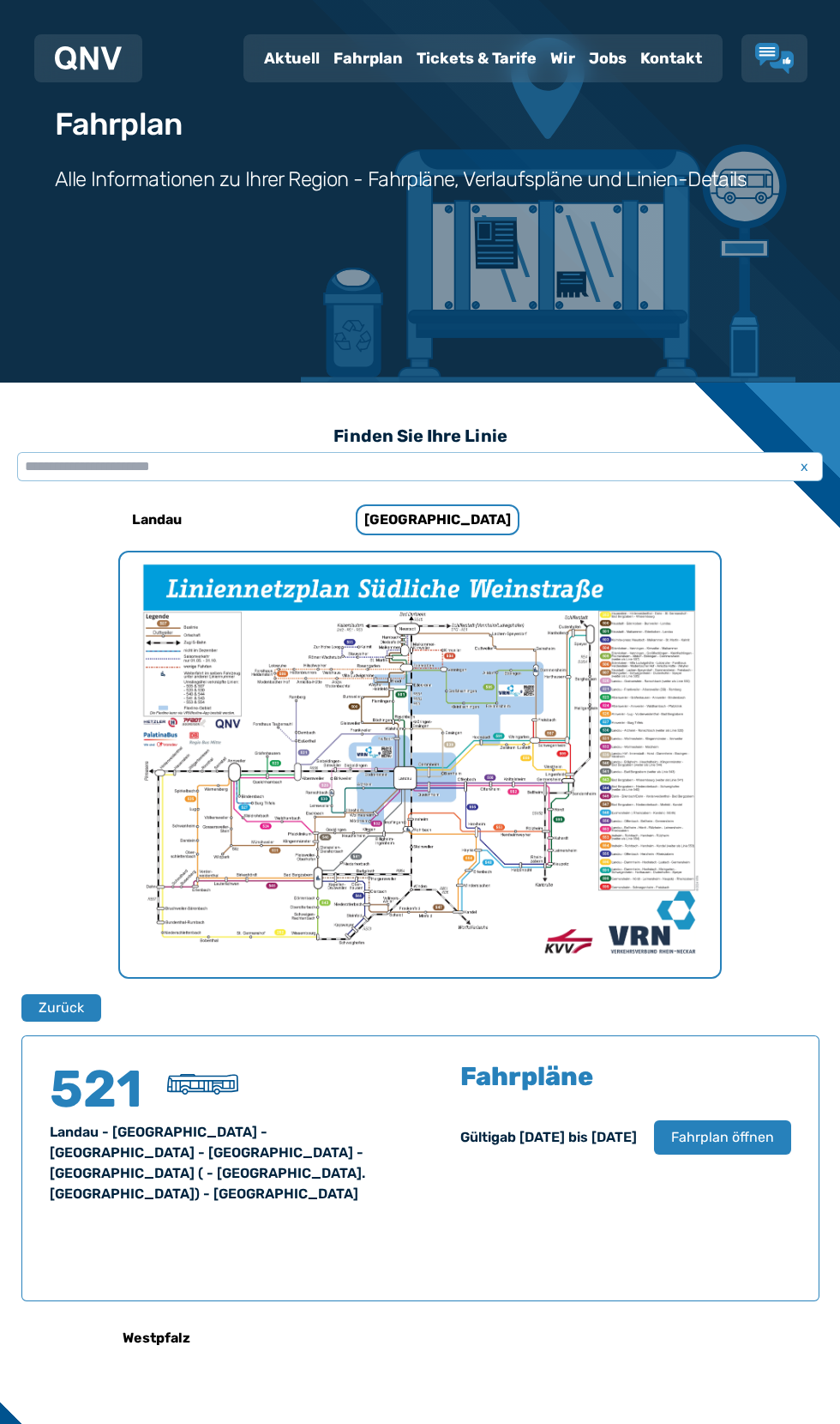
scroll to position [105, 0]
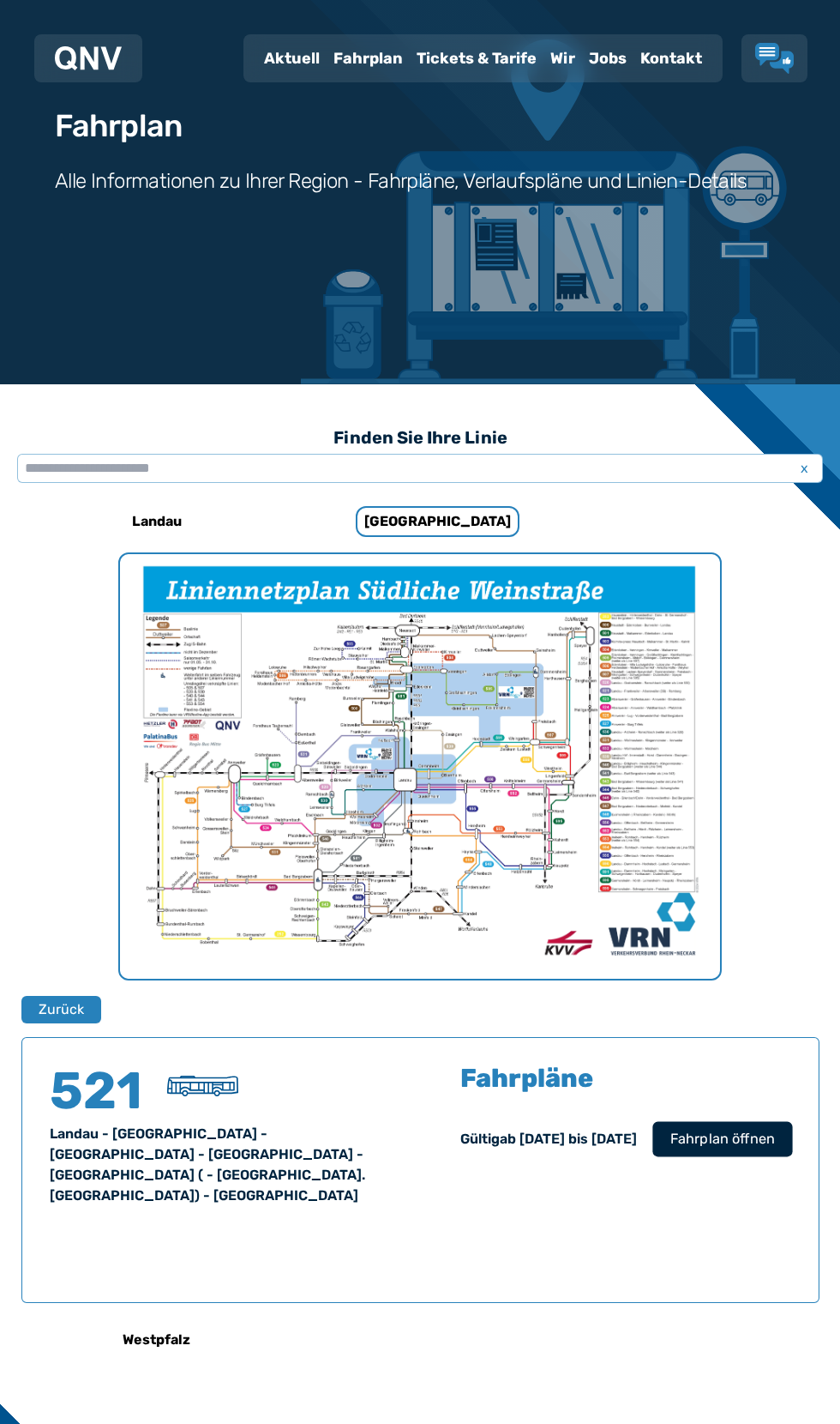
click at [704, 1150] on span "Fahrplan öffnen" at bounding box center [722, 1139] width 105 height 21
